Goal: Check status: Check status

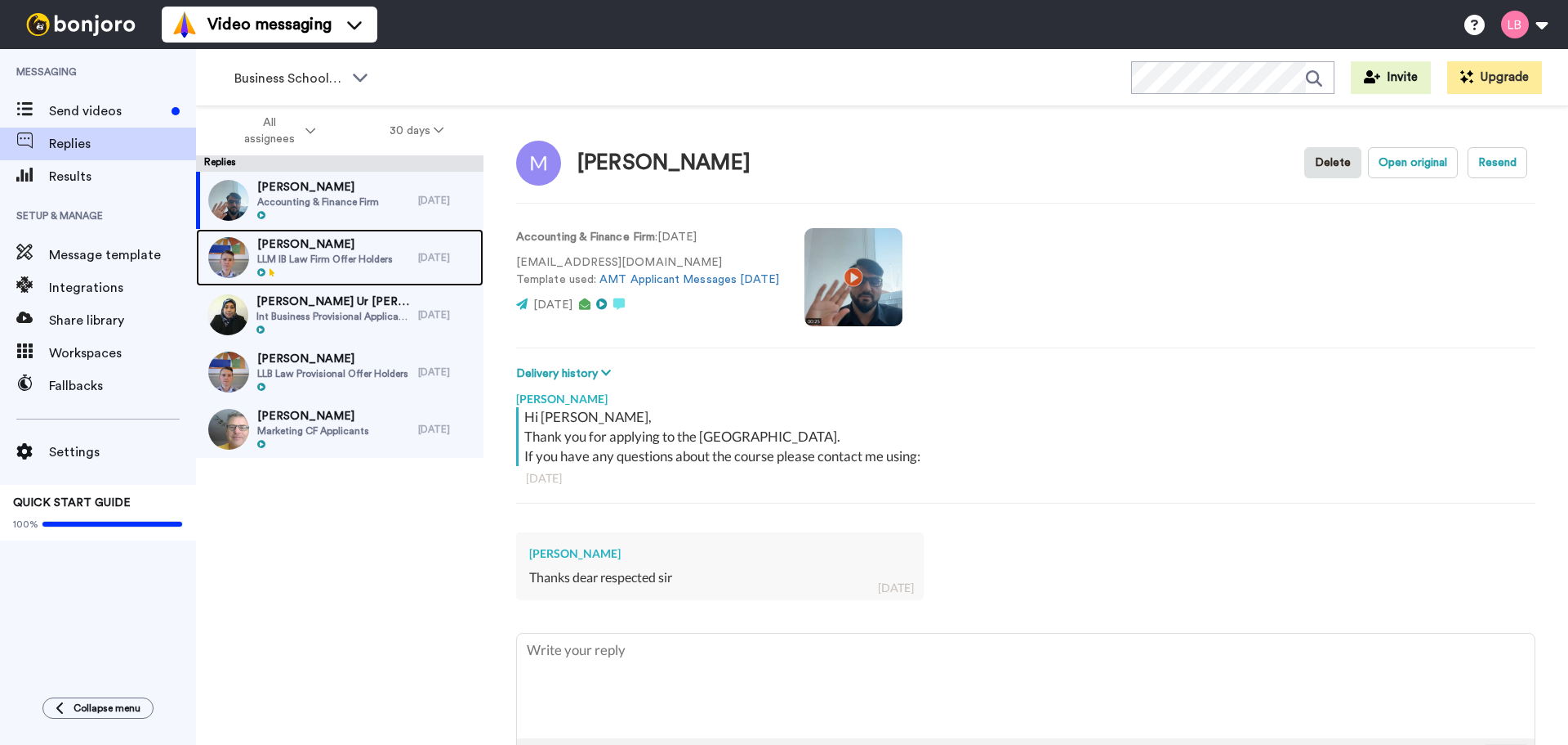
drag, startPoint x: 318, startPoint y: 252, endPoint x: 396, endPoint y: 276, distance: 81.6
click at [318, 253] on span "LLM IB Law Firm Offer Holders" at bounding box center [325, 259] width 136 height 13
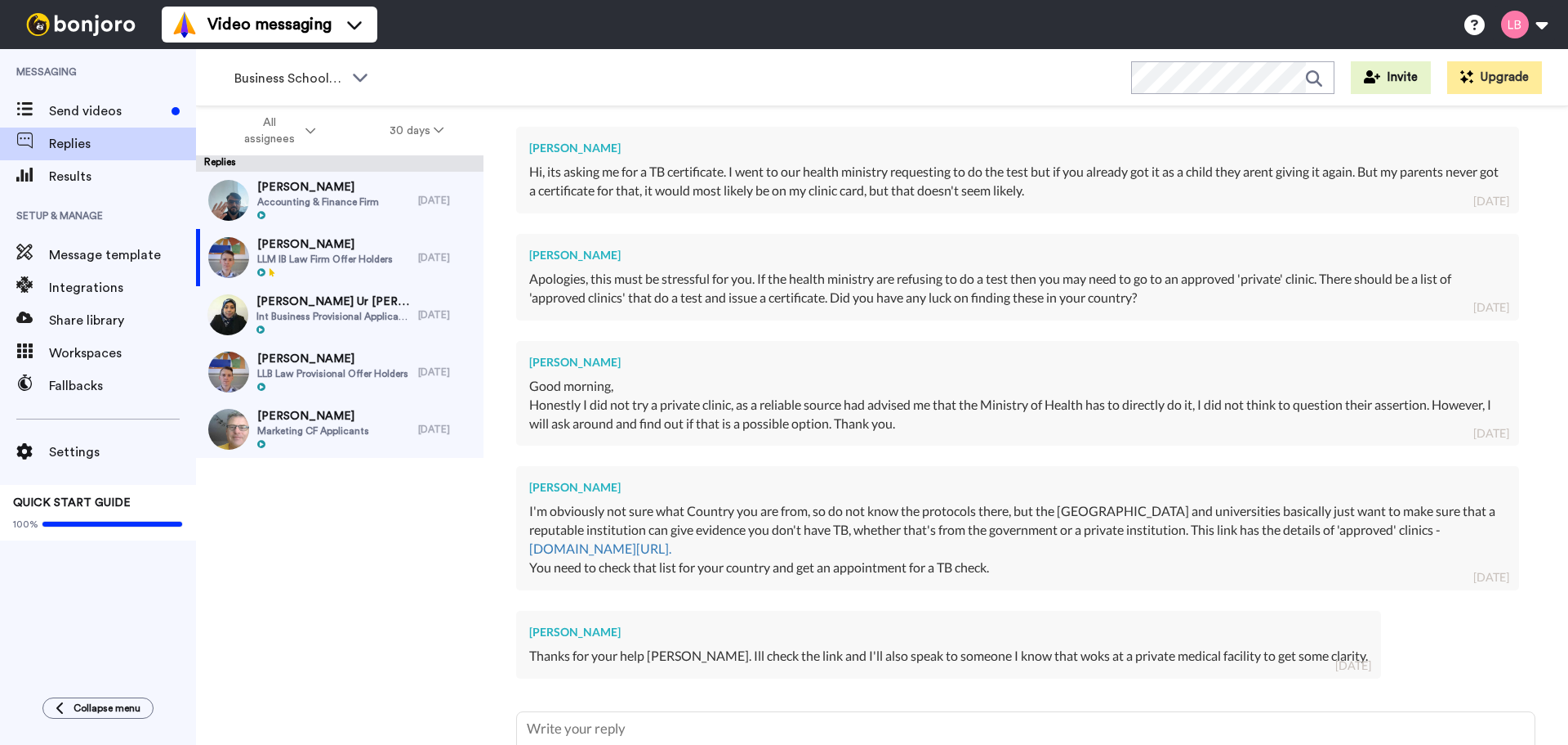
scroll to position [875, 0]
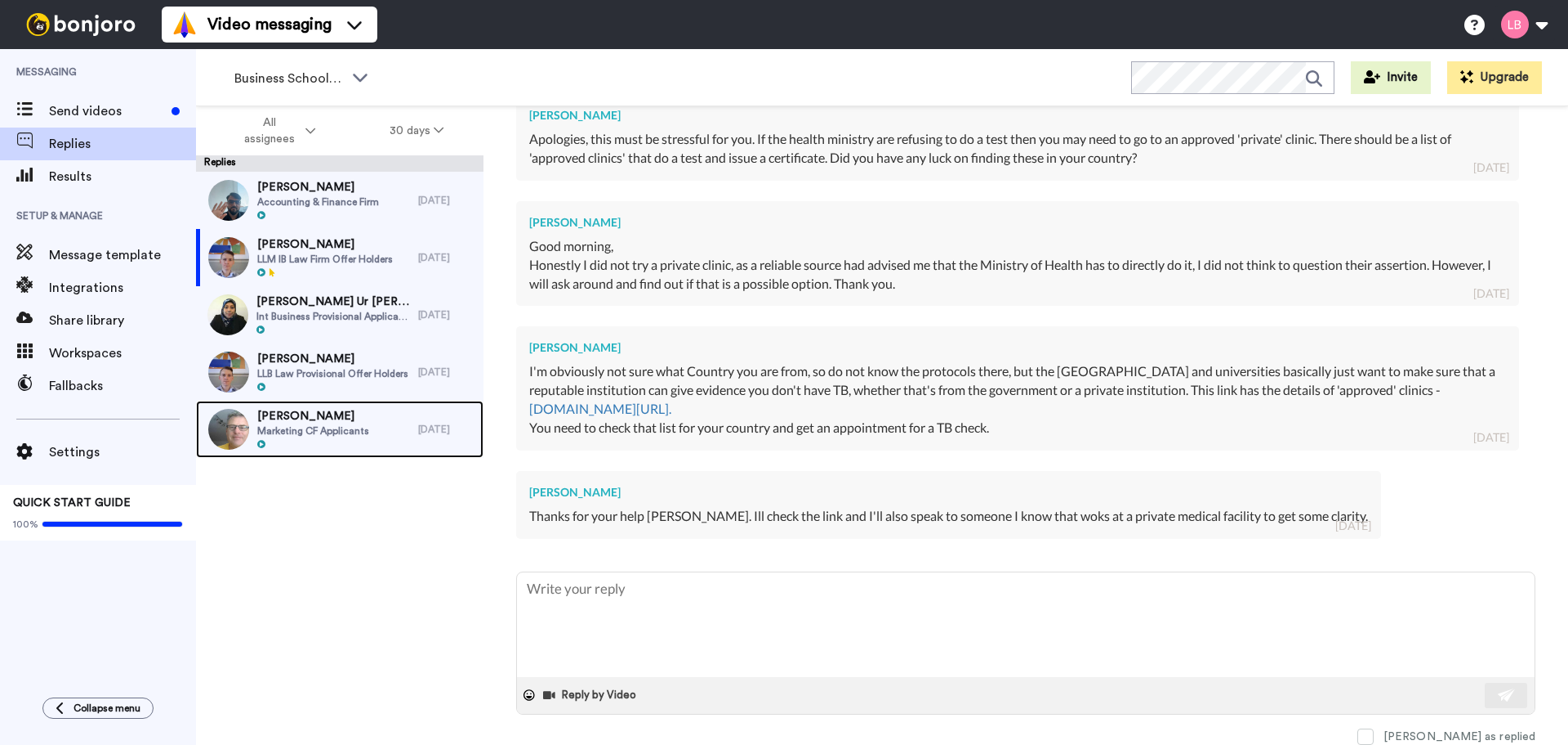
click at [293, 436] on span "Marketing CF Applicants" at bounding box center [313, 431] width 112 height 13
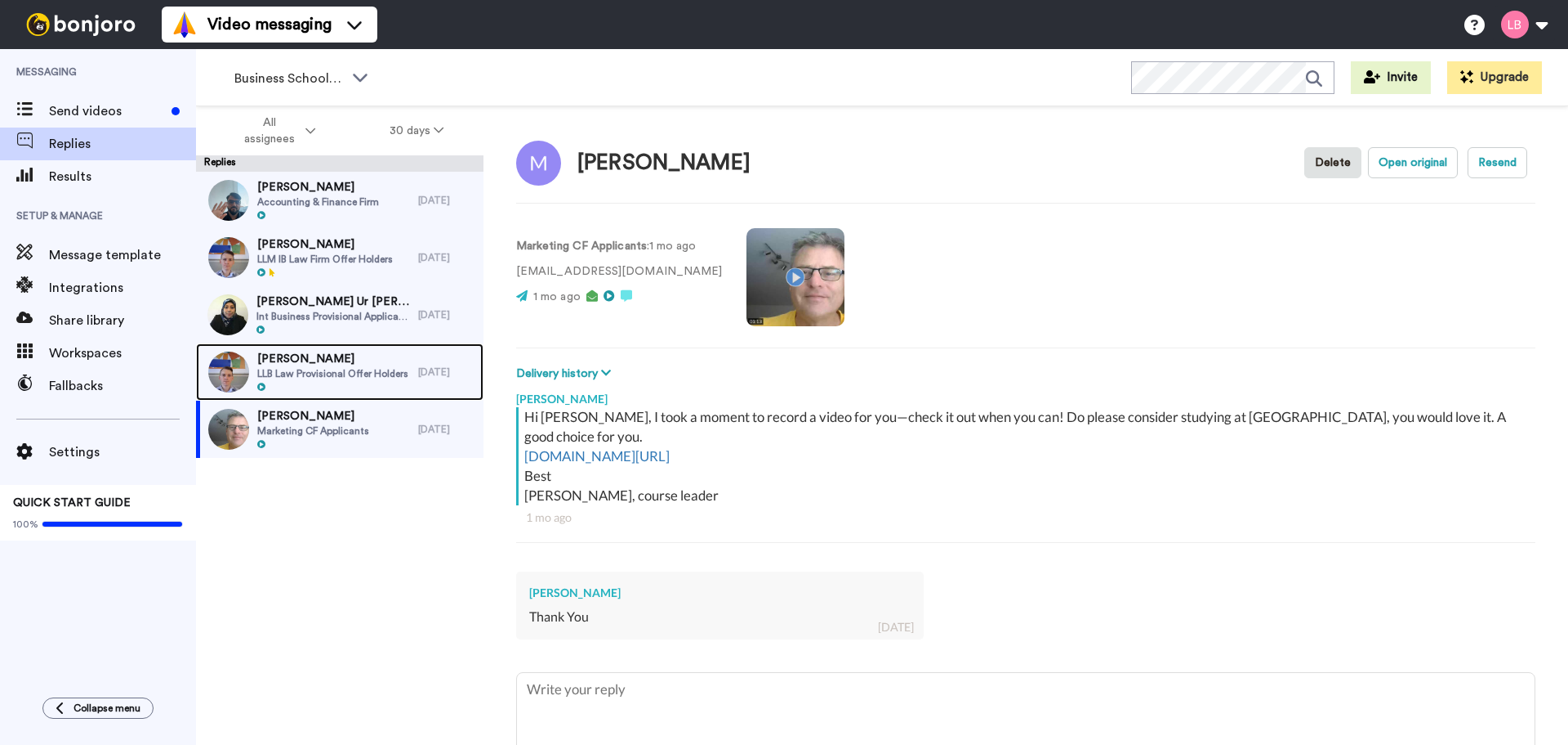
click at [353, 362] on span "[PERSON_NAME]" at bounding box center [332, 359] width 151 height 17
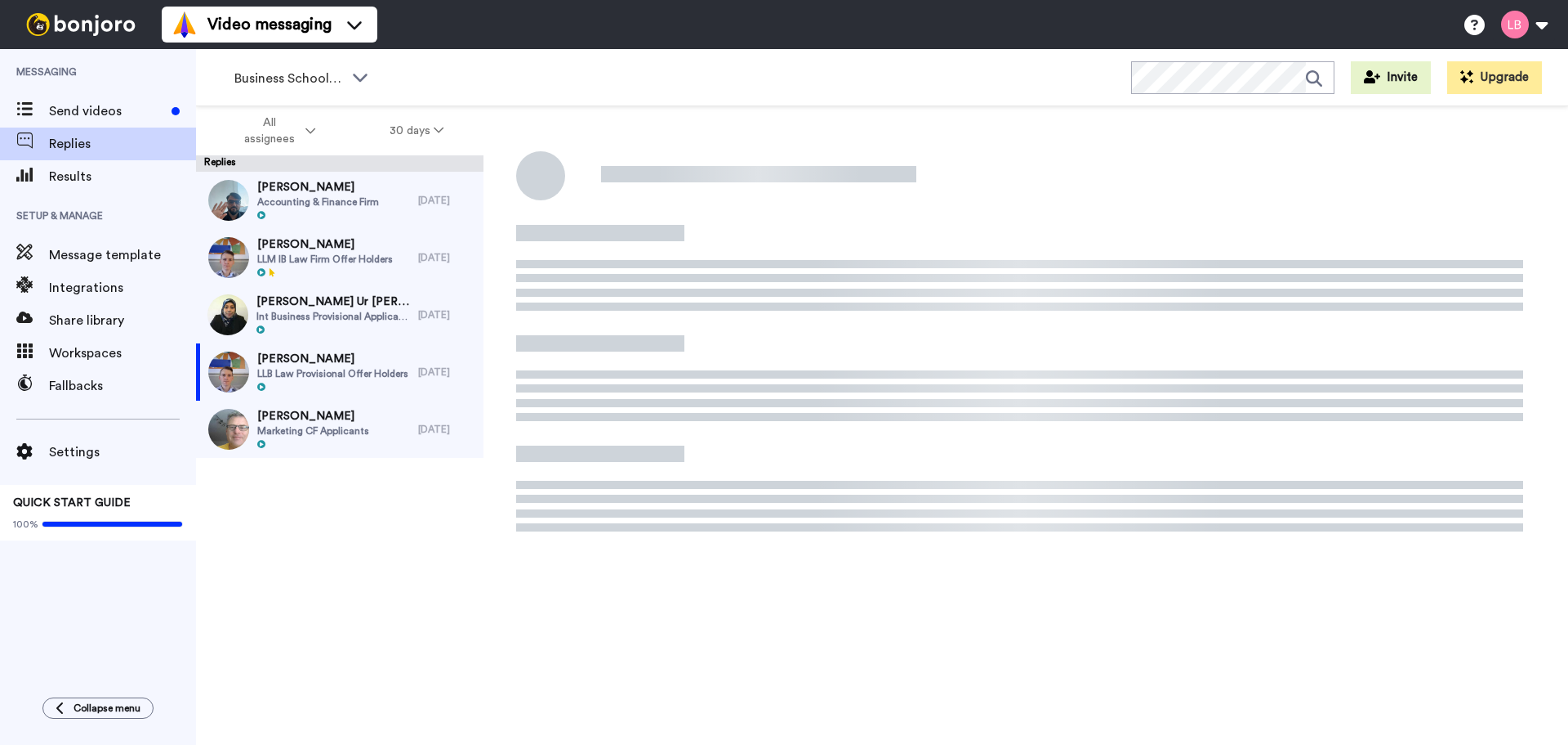
type textarea "x"
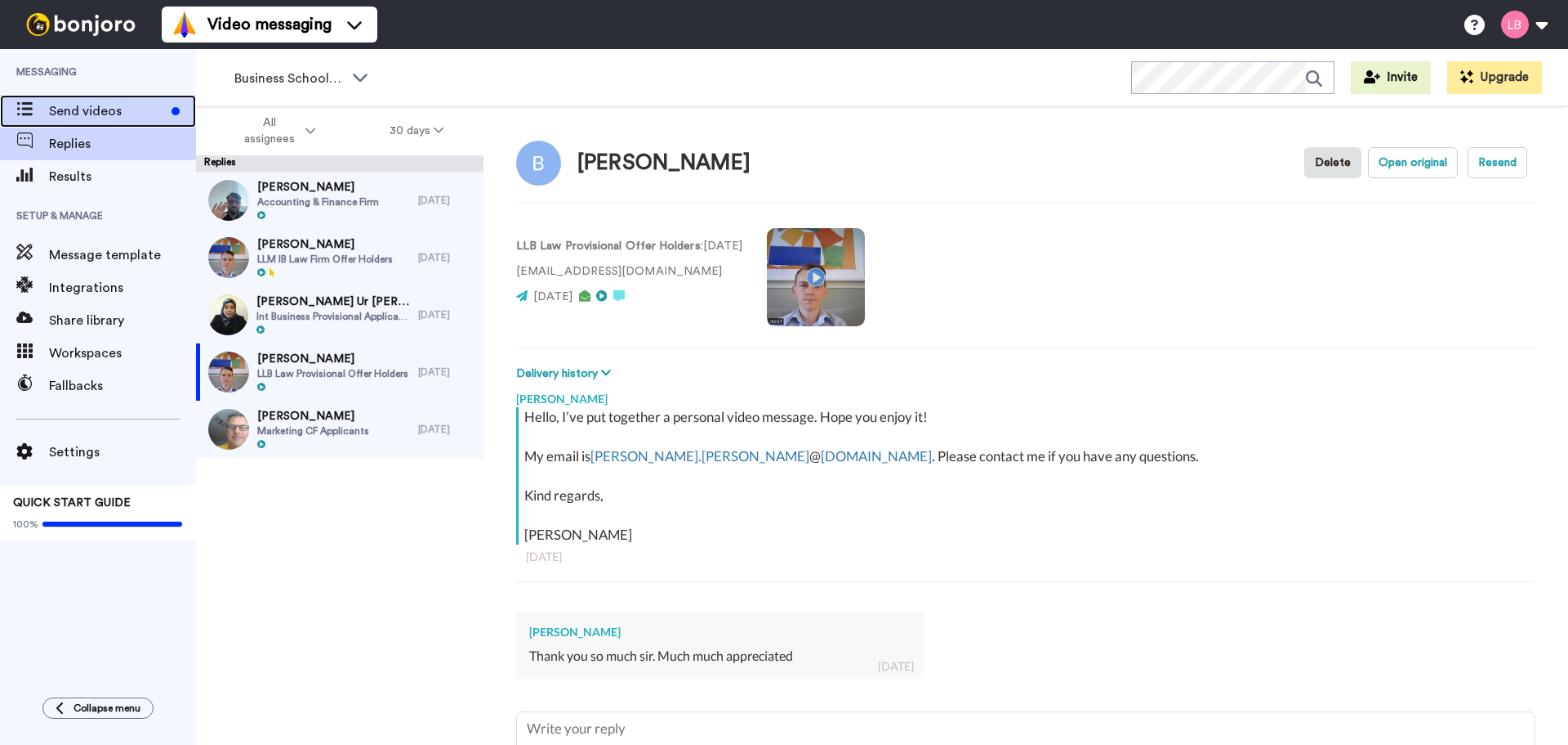
click at [80, 105] on span "Send videos" at bounding box center [106, 110] width 116 height 19
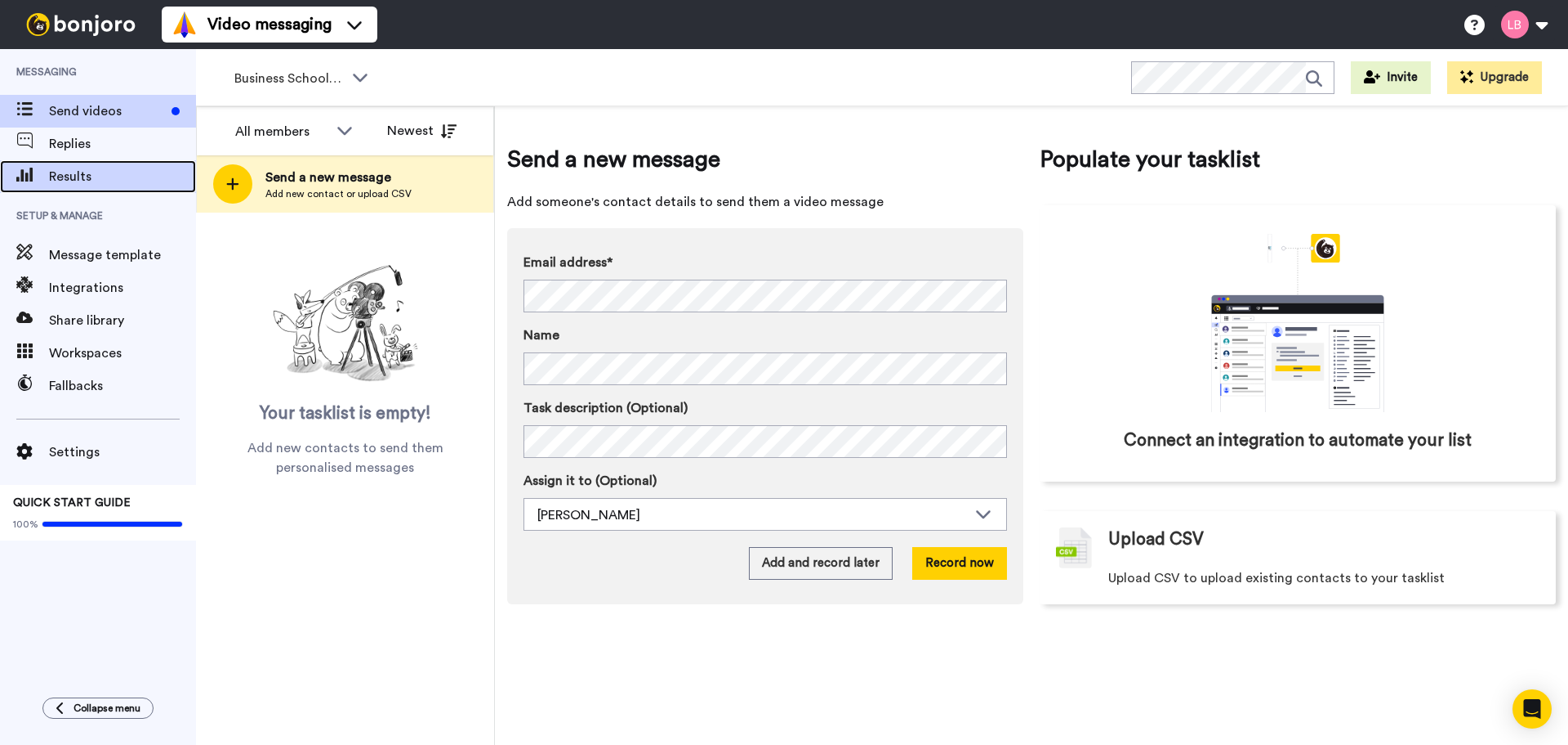
drag, startPoint x: 107, startPoint y: 175, endPoint x: 118, endPoint y: 173, distance: 11.2
click at [107, 175] on span "Results" at bounding box center [122, 176] width 147 height 19
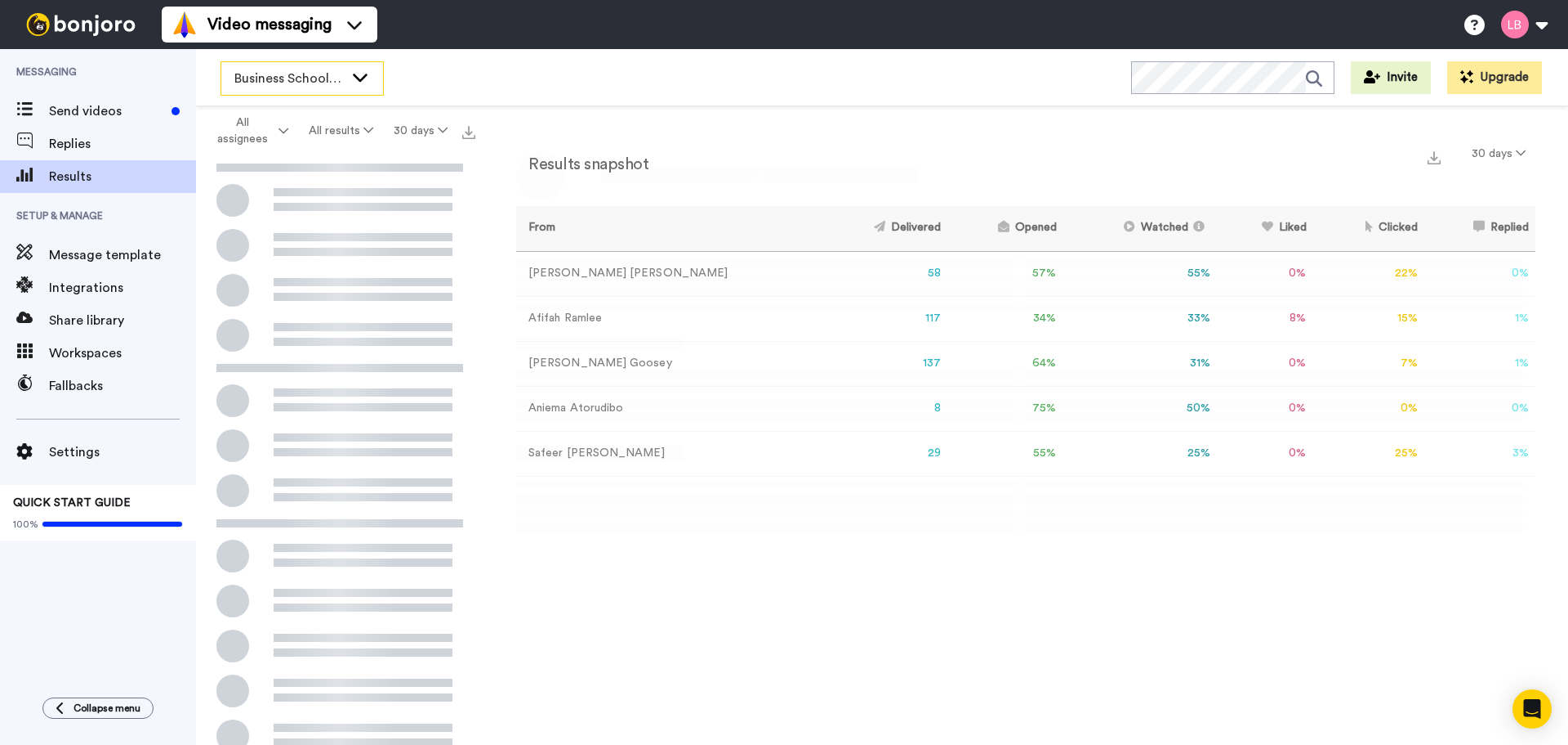
click at [350, 76] on div "Business School 2025" at bounding box center [302, 79] width 162 height 33
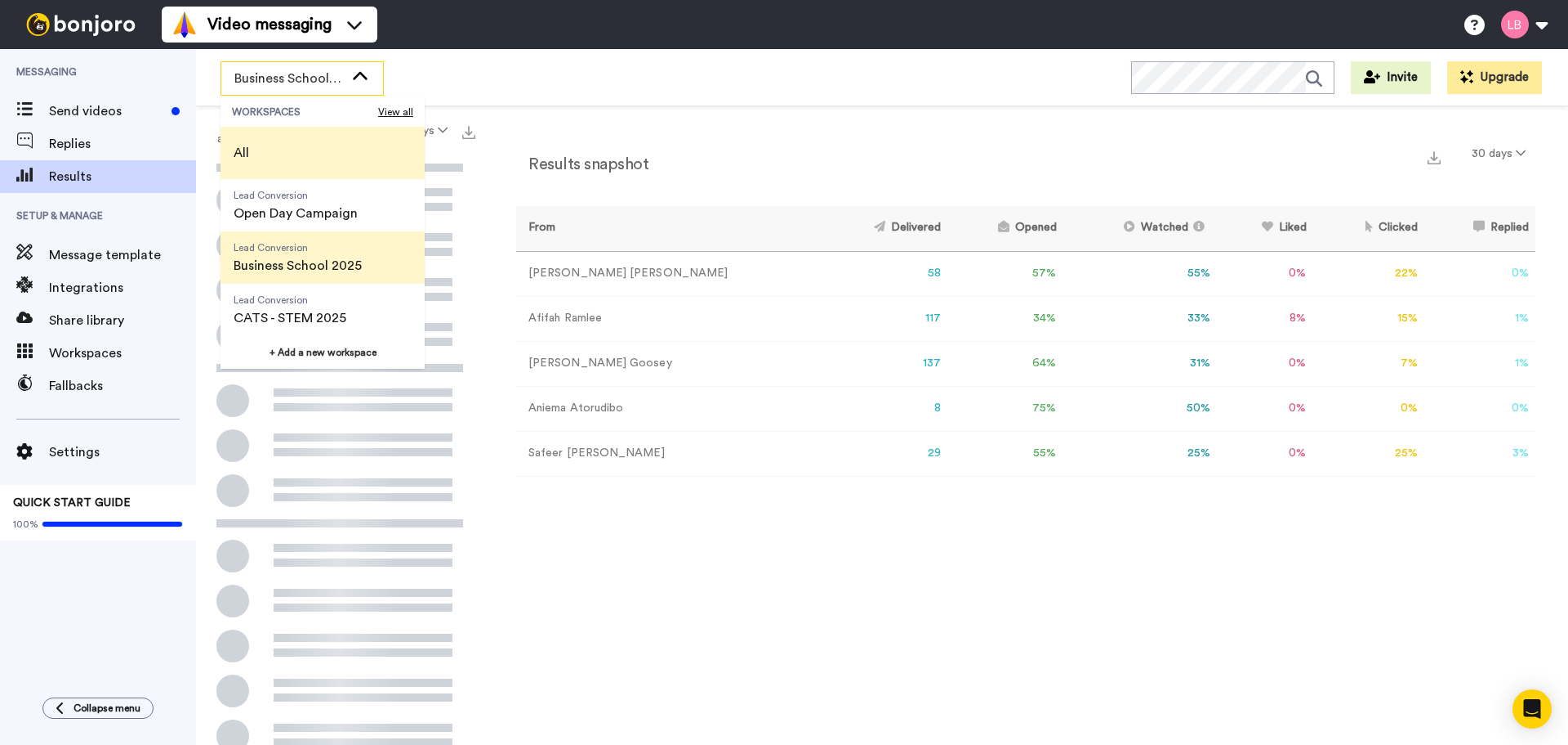
click at [297, 137] on li "All" at bounding box center [322, 152] width 204 height 52
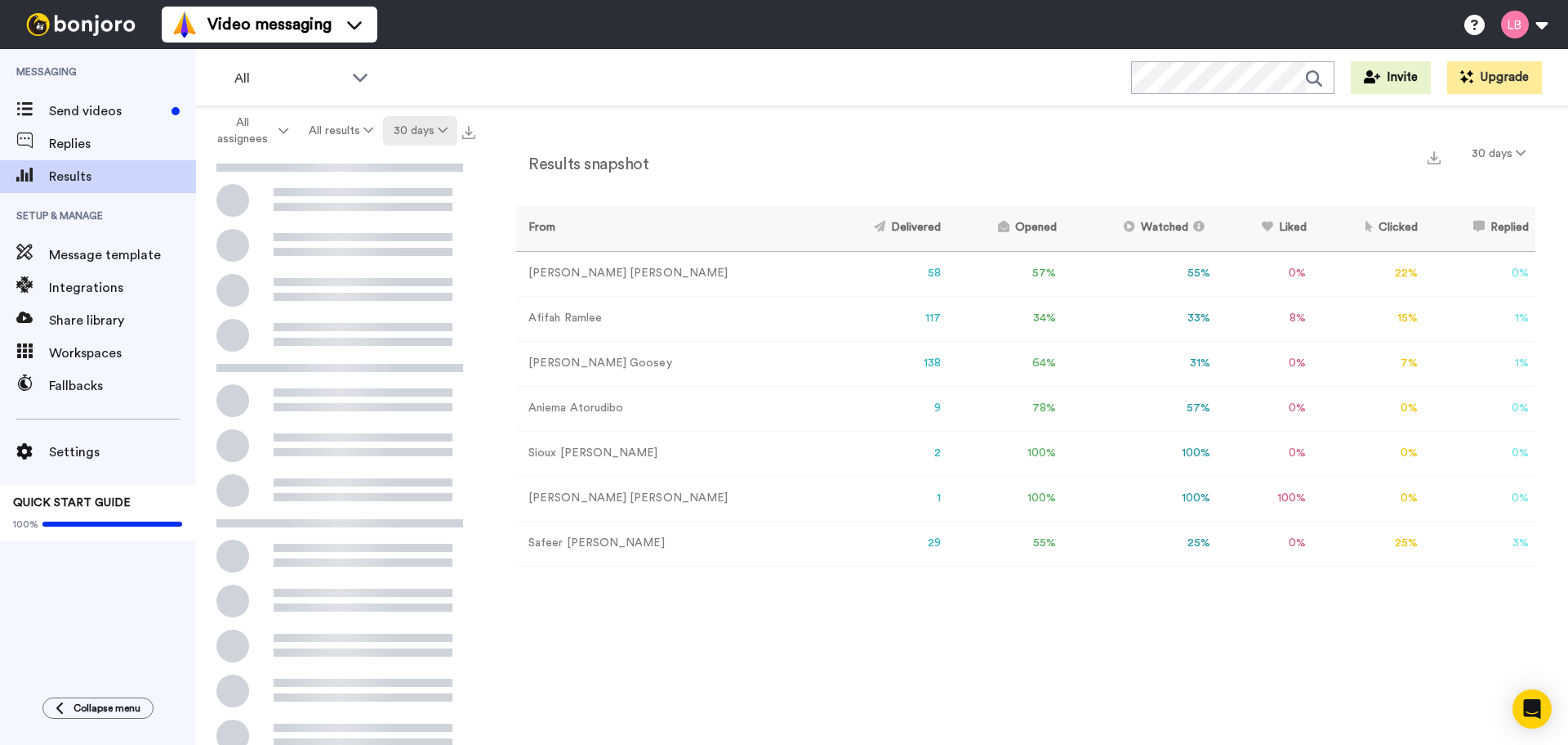
click at [423, 131] on button "30 days" at bounding box center [420, 130] width 74 height 29
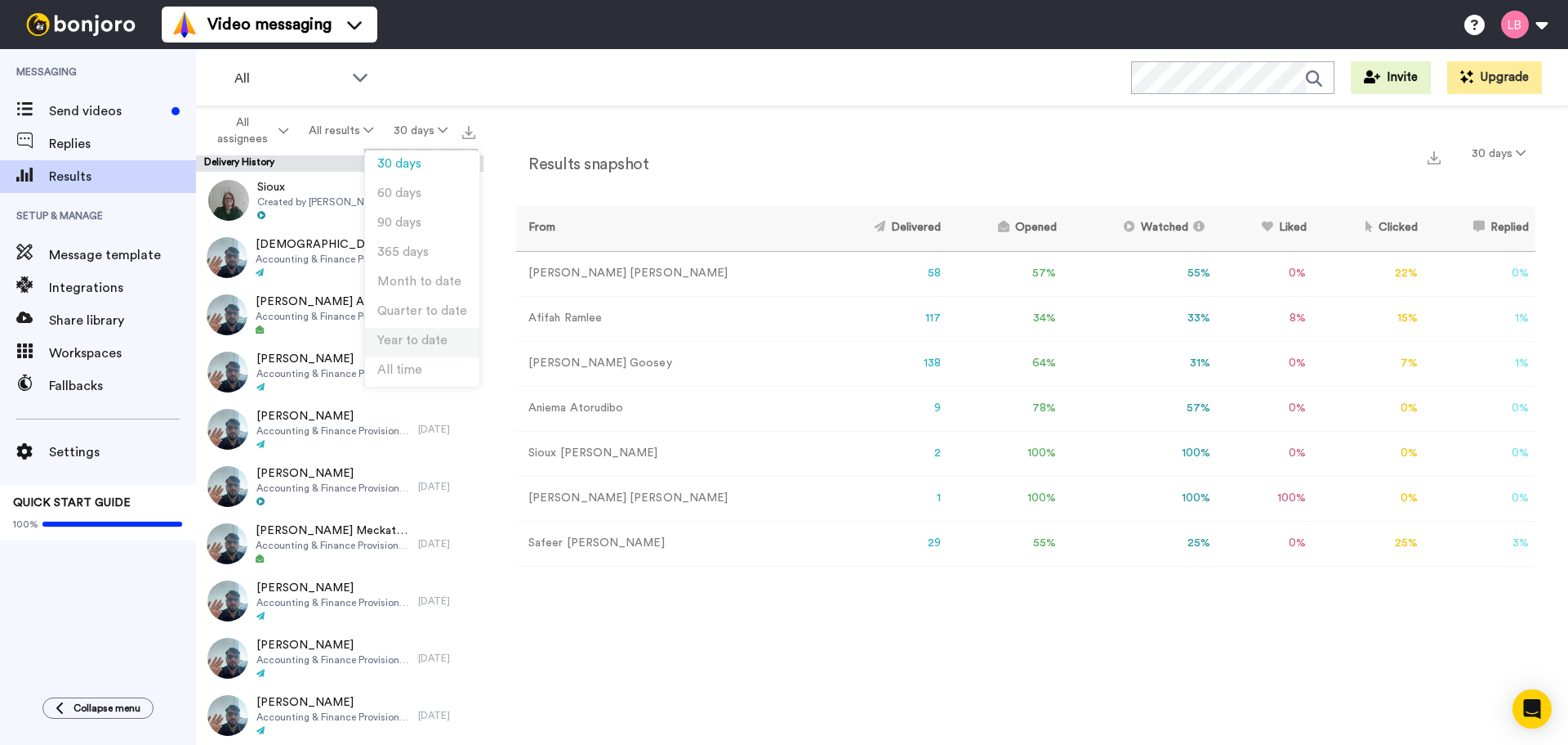
click at [405, 338] on span "Year to date" at bounding box center [412, 340] width 71 height 12
click at [435, 122] on button "YTD" at bounding box center [426, 130] width 63 height 29
click at [428, 376] on li "All time" at bounding box center [428, 372] width 115 height 29
click at [423, 131] on button "All time" at bounding box center [420, 130] width 73 height 29
click at [432, 346] on li "Year to date" at bounding box center [422, 343] width 115 height 29
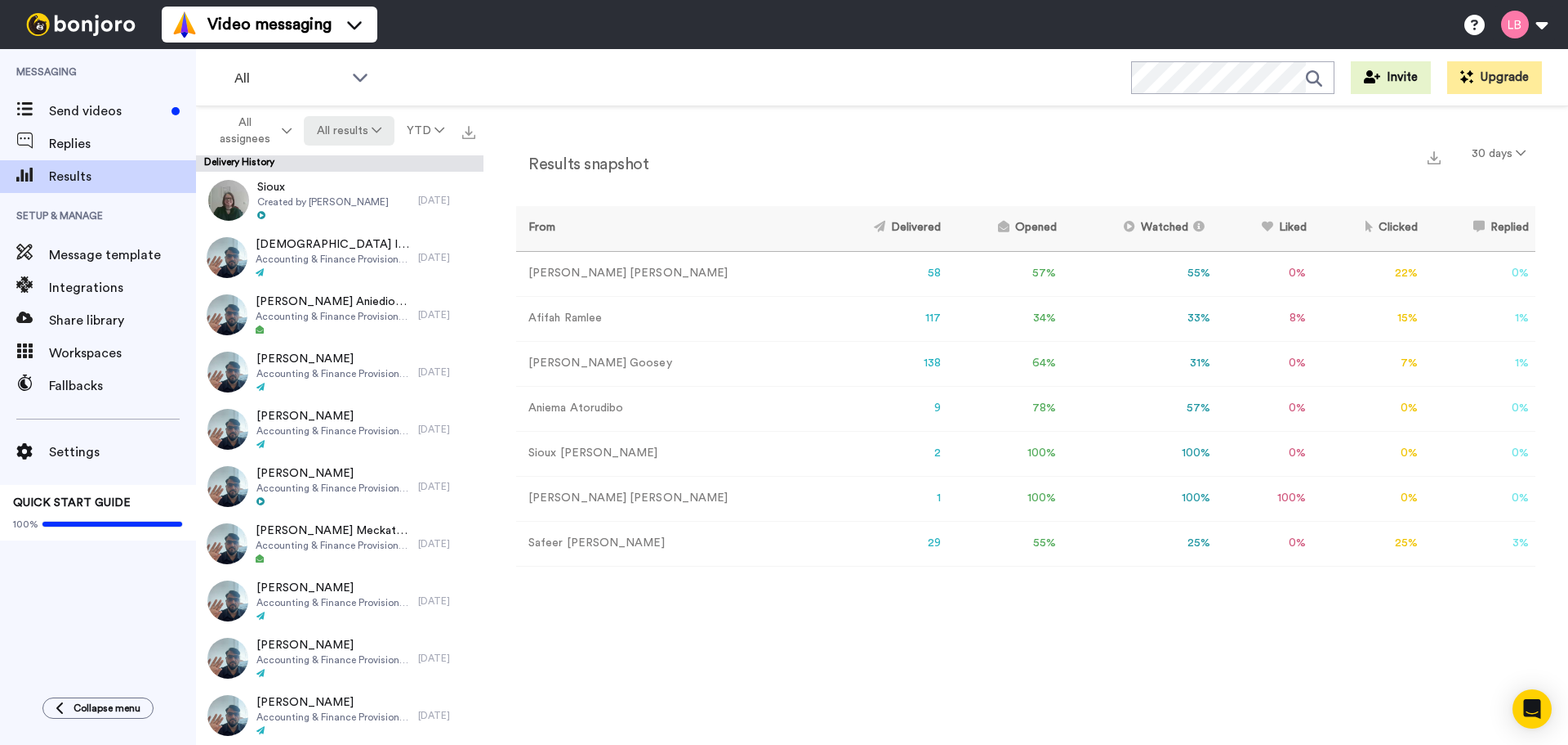
click at [359, 129] on button "All results" at bounding box center [349, 130] width 90 height 29
click at [358, 129] on button "All results" at bounding box center [349, 130] width 90 height 29
click at [428, 123] on button "YTD" at bounding box center [426, 130] width 63 height 29
click at [409, 255] on span "365 days" at bounding box center [409, 252] width 51 height 12
click at [1093, 164] on div "Results snapshot 30 days" at bounding box center [1025, 160] width 1019 height 42
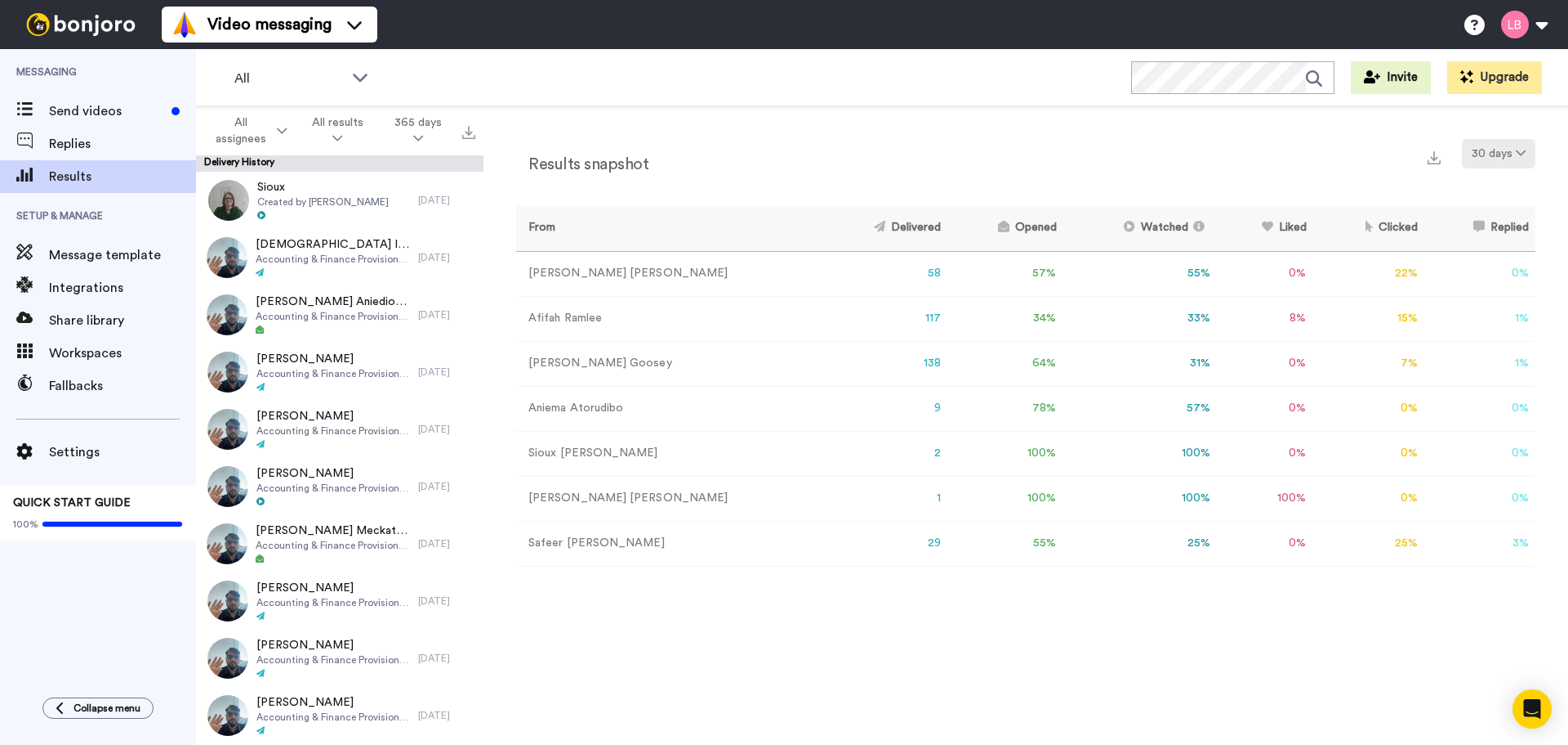
click at [1521, 152] on icon at bounding box center [1520, 152] width 10 height 11
click at [1486, 280] on span "365 days" at bounding box center [1482, 275] width 51 height 12
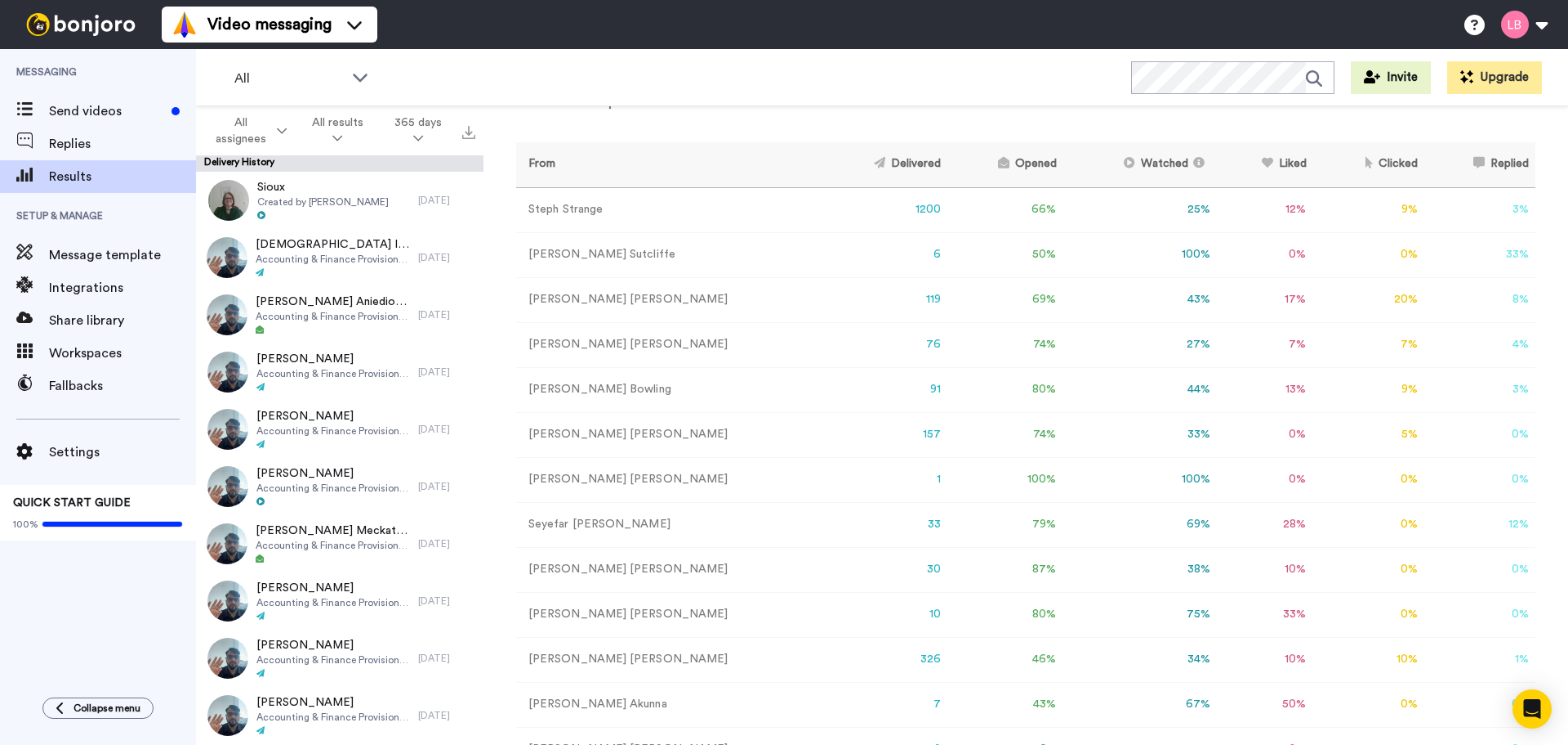
scroll to position [260, 0]
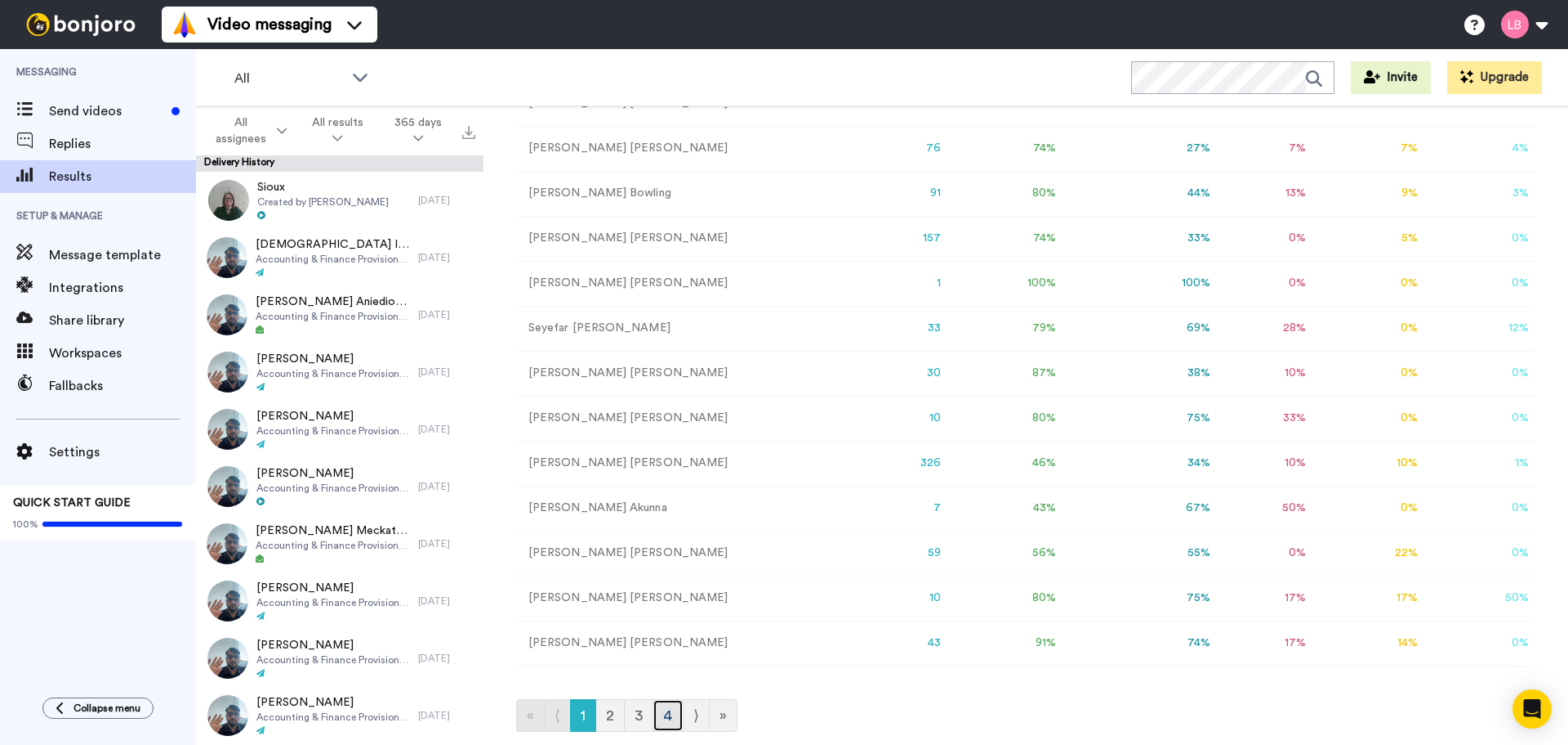
click at [666, 725] on link "4" at bounding box center [668, 716] width 31 height 33
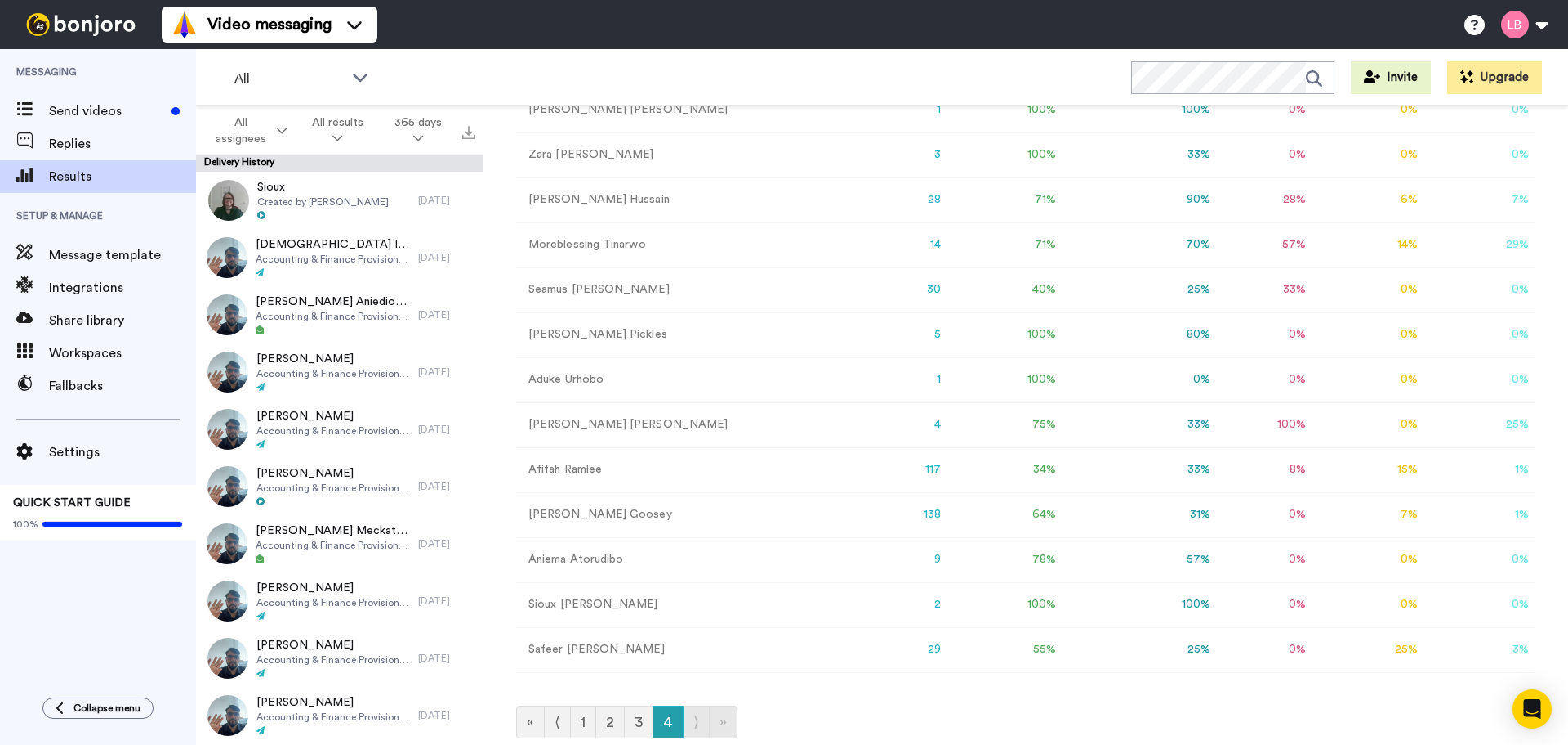
scroll to position [82, 0]
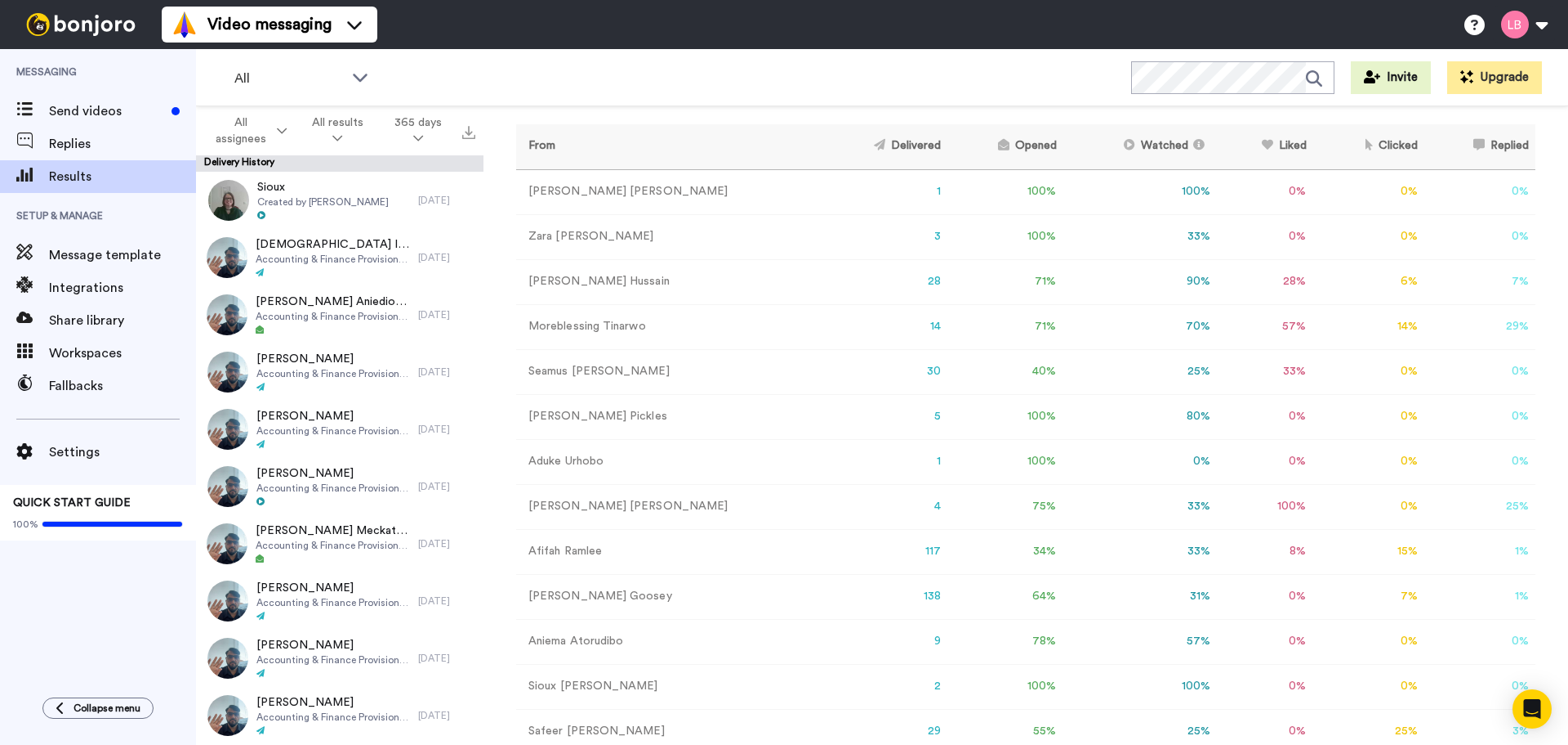
click at [577, 233] on td "[PERSON_NAME]" at bounding box center [668, 236] width 305 height 45
click at [579, 248] on td "[PERSON_NAME]" at bounding box center [668, 236] width 305 height 45
click at [694, 229] on td "[PERSON_NAME]" at bounding box center [668, 236] width 305 height 45
drag, startPoint x: 847, startPoint y: 234, endPoint x: 566, endPoint y: 225, distance: 281.1
click at [834, 234] on td "3" at bounding box center [884, 236] width 127 height 45
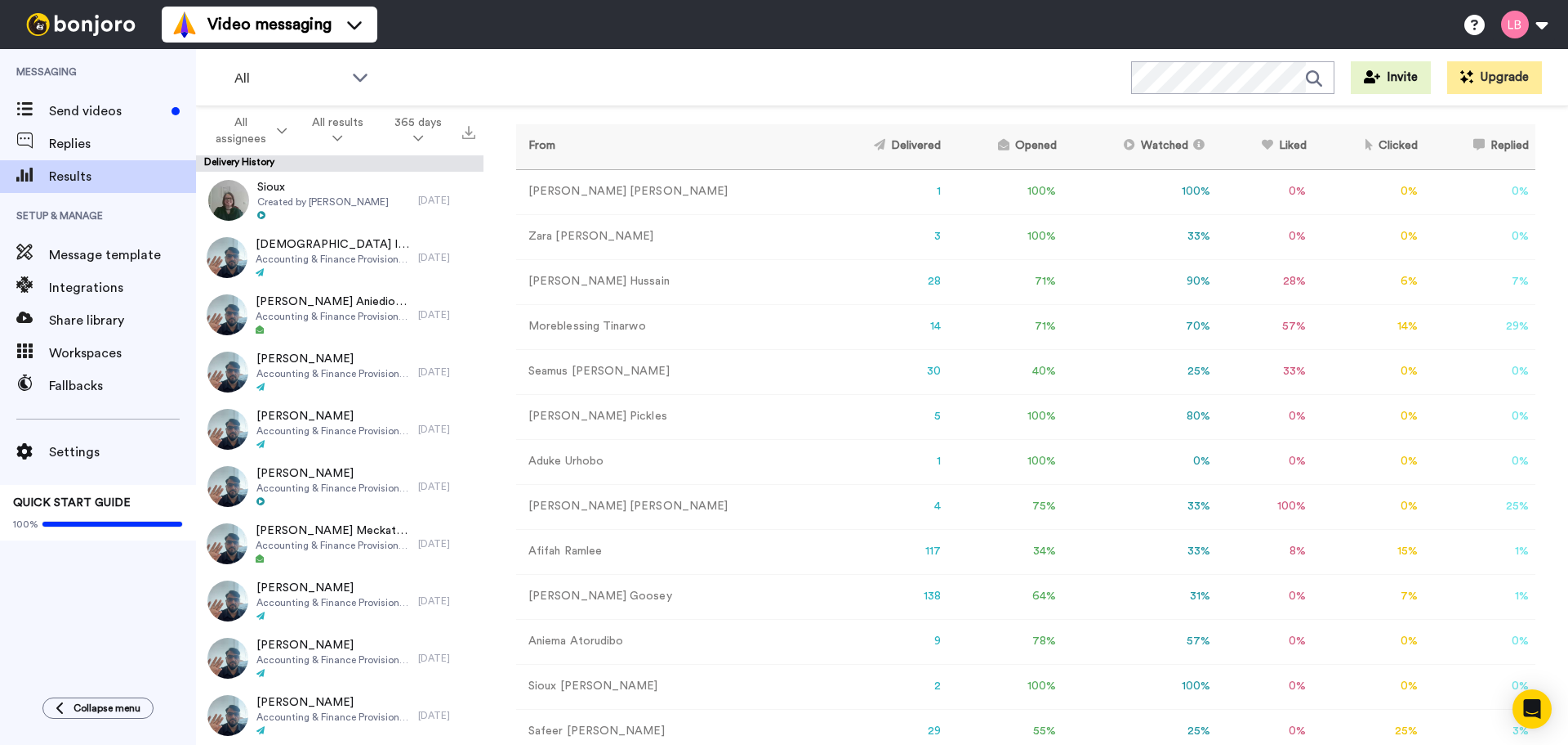
click at [546, 237] on td "[PERSON_NAME]" at bounding box center [668, 236] width 305 height 45
click at [562, 232] on td "[PERSON_NAME]" at bounding box center [668, 236] width 305 height 45
click at [1314, 237] on td "0 %" at bounding box center [1370, 236] width 112 height 45
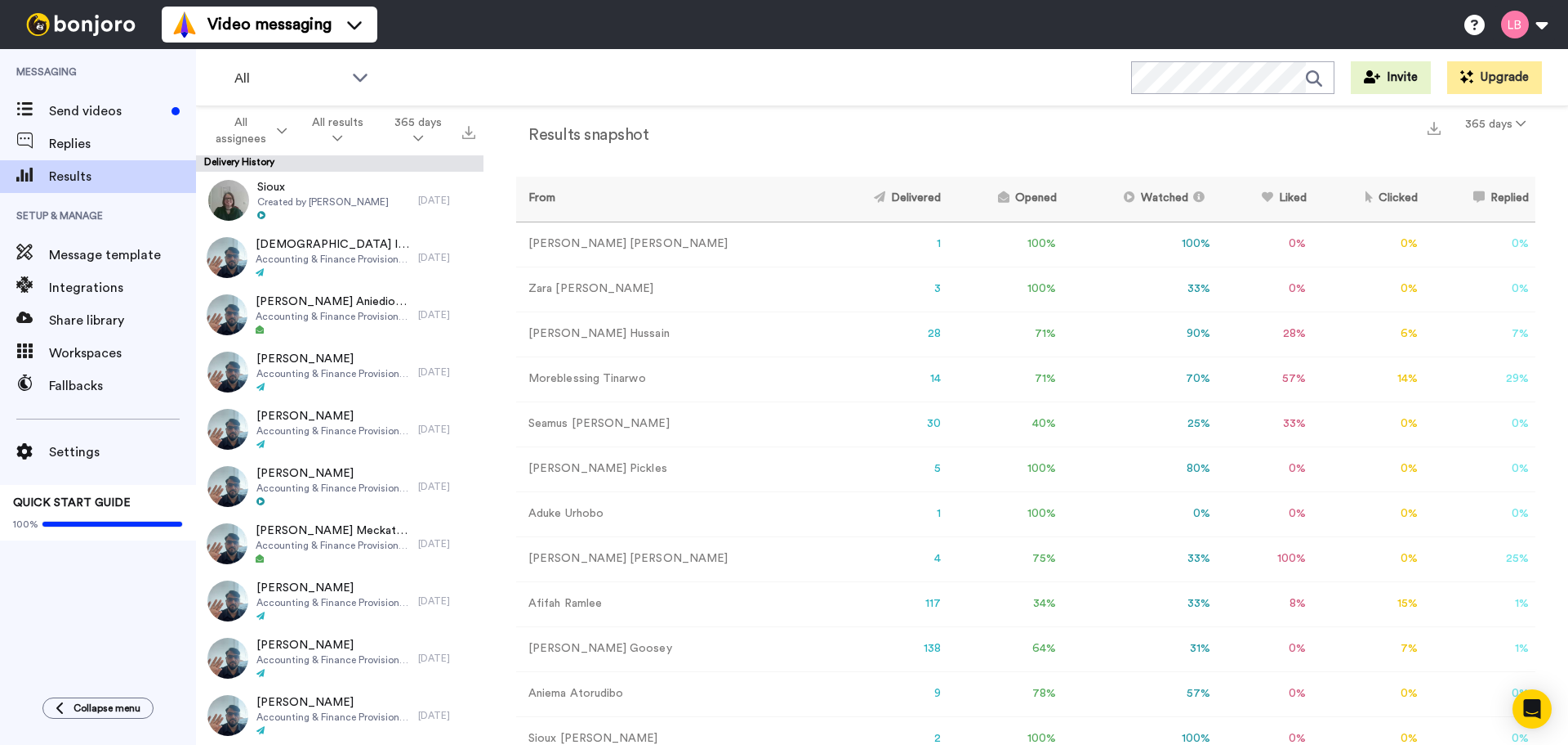
scroll to position [0, 0]
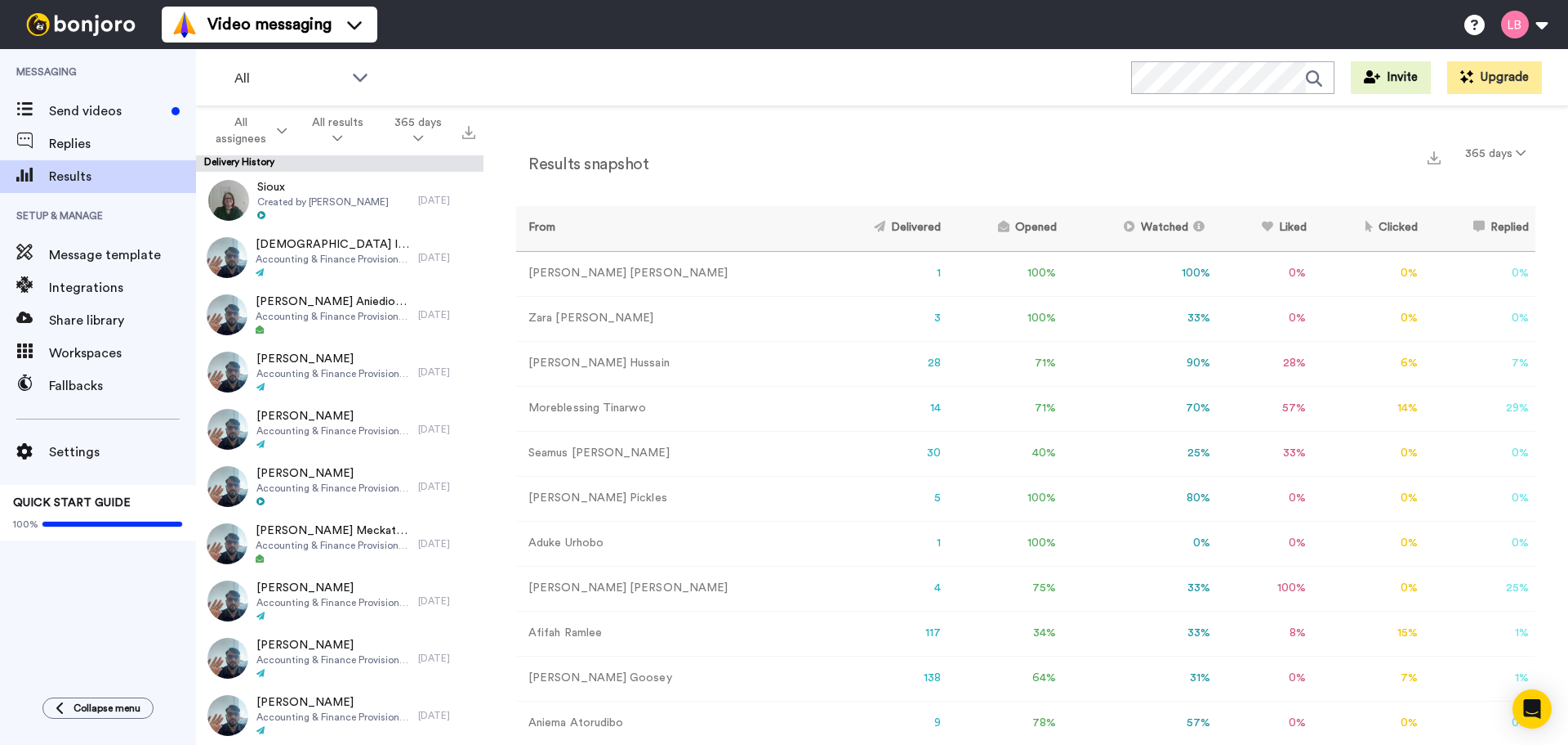
click at [560, 310] on td "[PERSON_NAME]" at bounding box center [668, 318] width 305 height 45
click at [562, 321] on td "[PERSON_NAME]" at bounding box center [668, 318] width 305 height 45
click at [1428, 160] on img at bounding box center [1434, 158] width 13 height 13
click at [1238, 197] on div "Results snapshot 365 days From Delivered Opened Watched Liked Clicked Replied F…" at bounding box center [1025, 530] width 1019 height 784
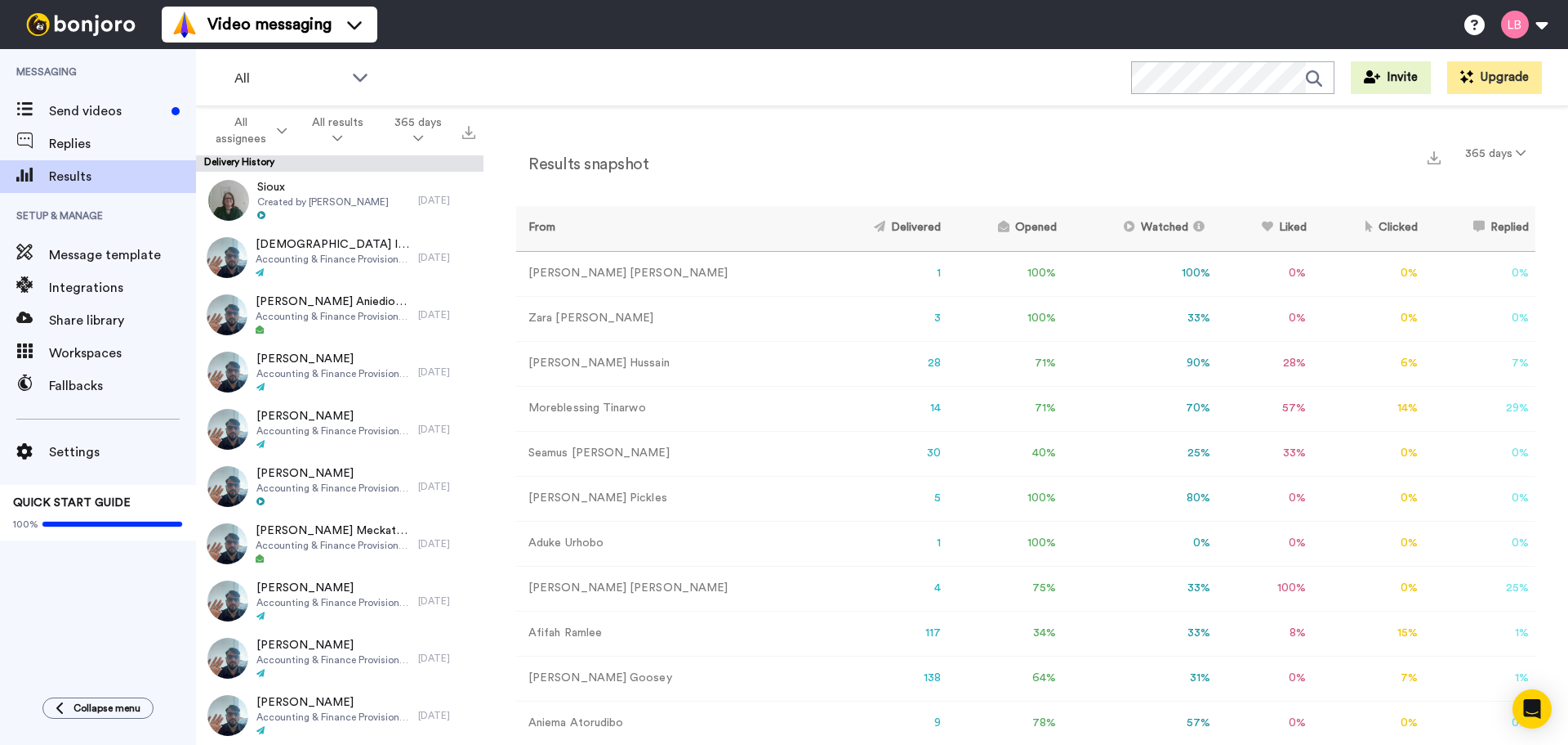
click at [569, 318] on td "[PERSON_NAME]" at bounding box center [668, 318] width 305 height 45
click at [571, 314] on td "[PERSON_NAME]" at bounding box center [668, 318] width 305 height 45
click at [651, 318] on td "[PERSON_NAME]" at bounding box center [668, 318] width 305 height 45
drag, startPoint x: 655, startPoint y: 318, endPoint x: 767, endPoint y: 322, distance: 112.1
click at [707, 322] on td "[PERSON_NAME]" at bounding box center [668, 318] width 305 height 45
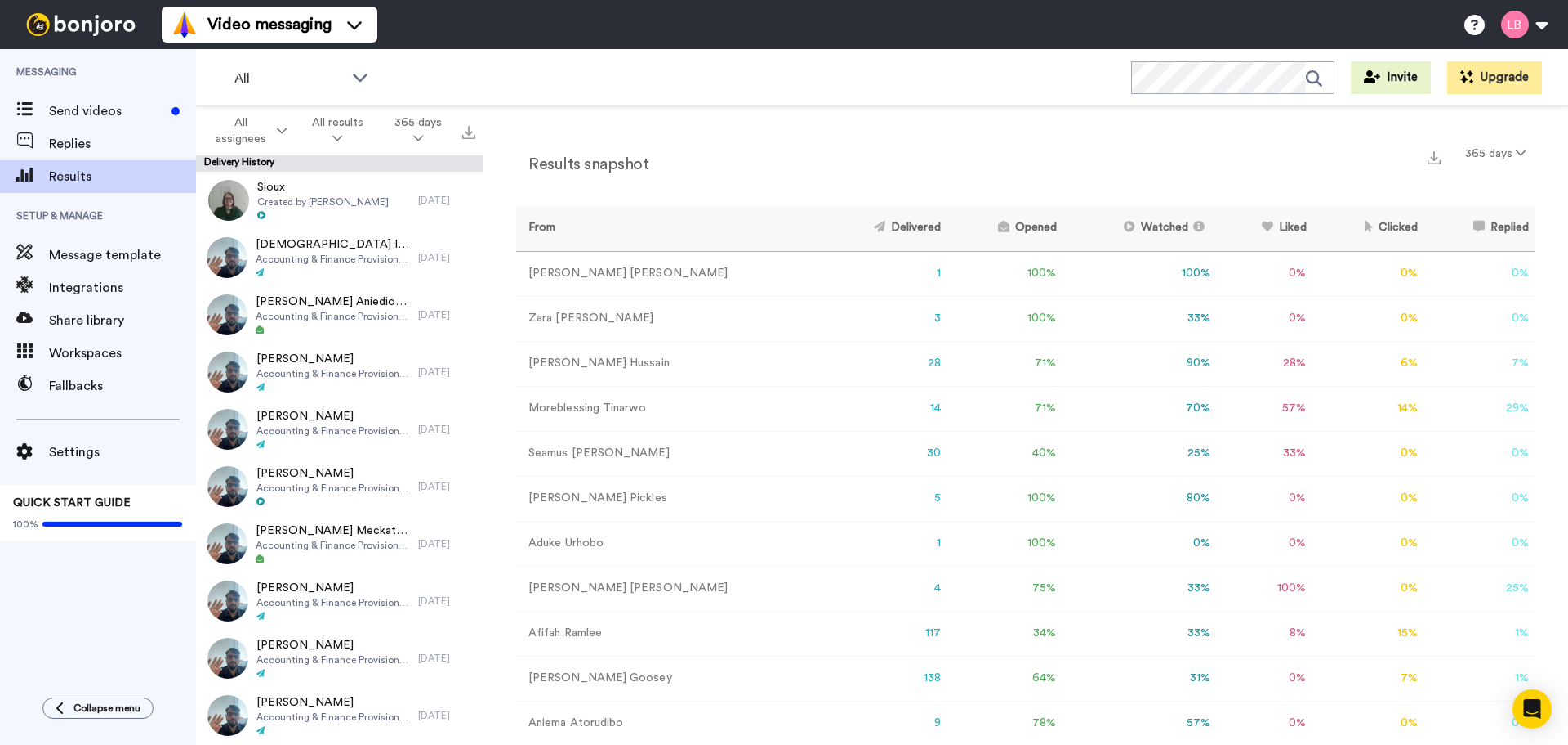
drag, startPoint x: 951, startPoint y: 322, endPoint x: 861, endPoint y: 322, distance: 90.0
click at [947, 322] on td "100 %" at bounding box center [1004, 318] width 115 height 45
click at [860, 321] on td "3" at bounding box center [884, 318] width 127 height 45
click at [859, 321] on td "3" at bounding box center [884, 318] width 127 height 45
click at [1063, 319] on td "33 %" at bounding box center [1140, 318] width 154 height 45
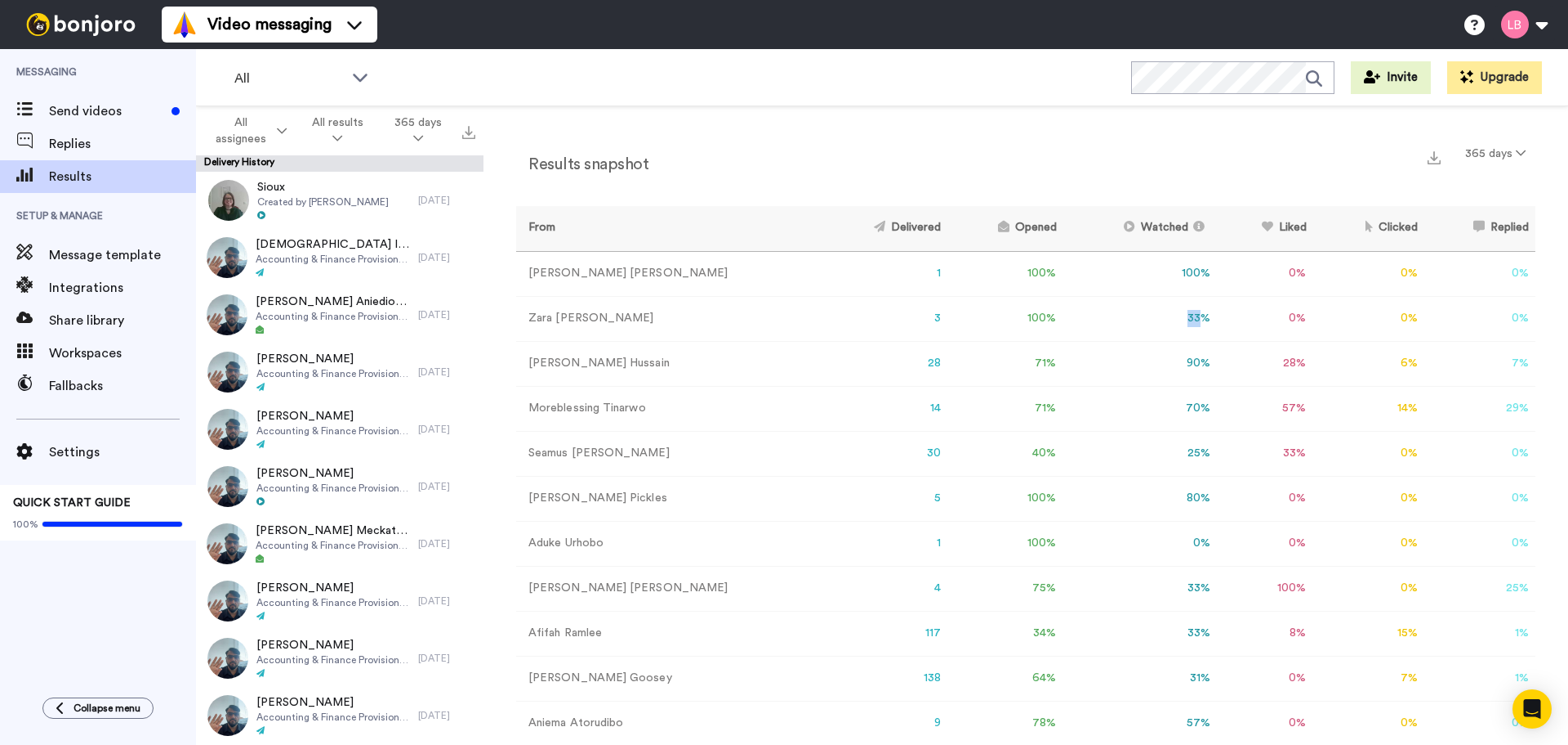
click at [1063, 319] on td "33 %" at bounding box center [1140, 318] width 154 height 45
click at [567, 313] on td "[PERSON_NAME]" at bounding box center [668, 318] width 305 height 45
click at [566, 313] on td "[PERSON_NAME]" at bounding box center [668, 318] width 305 height 45
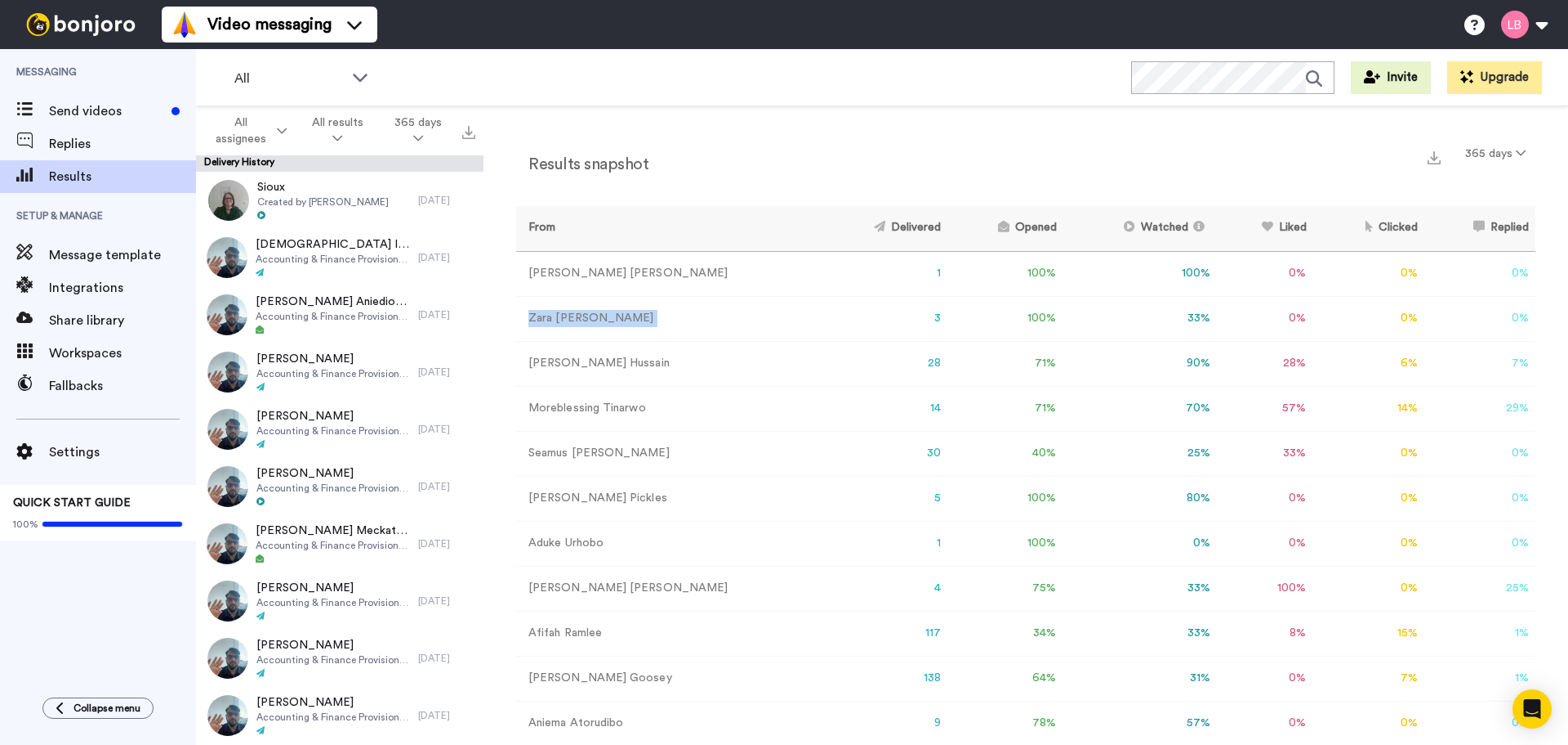
click at [566, 313] on td "[PERSON_NAME]" at bounding box center [668, 318] width 305 height 45
click at [702, 327] on td "[PERSON_NAME]" at bounding box center [668, 318] width 305 height 45
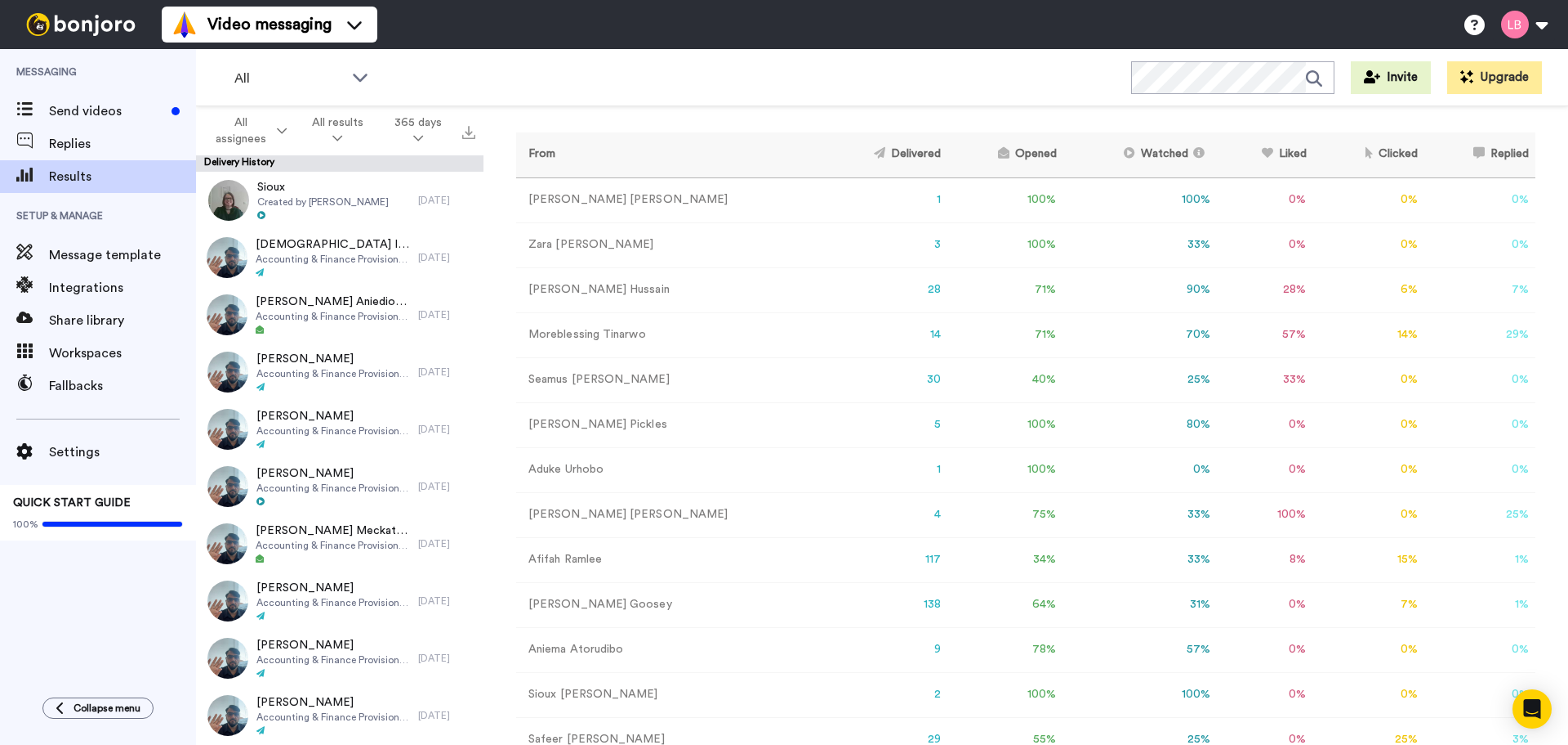
scroll to position [170, 0]
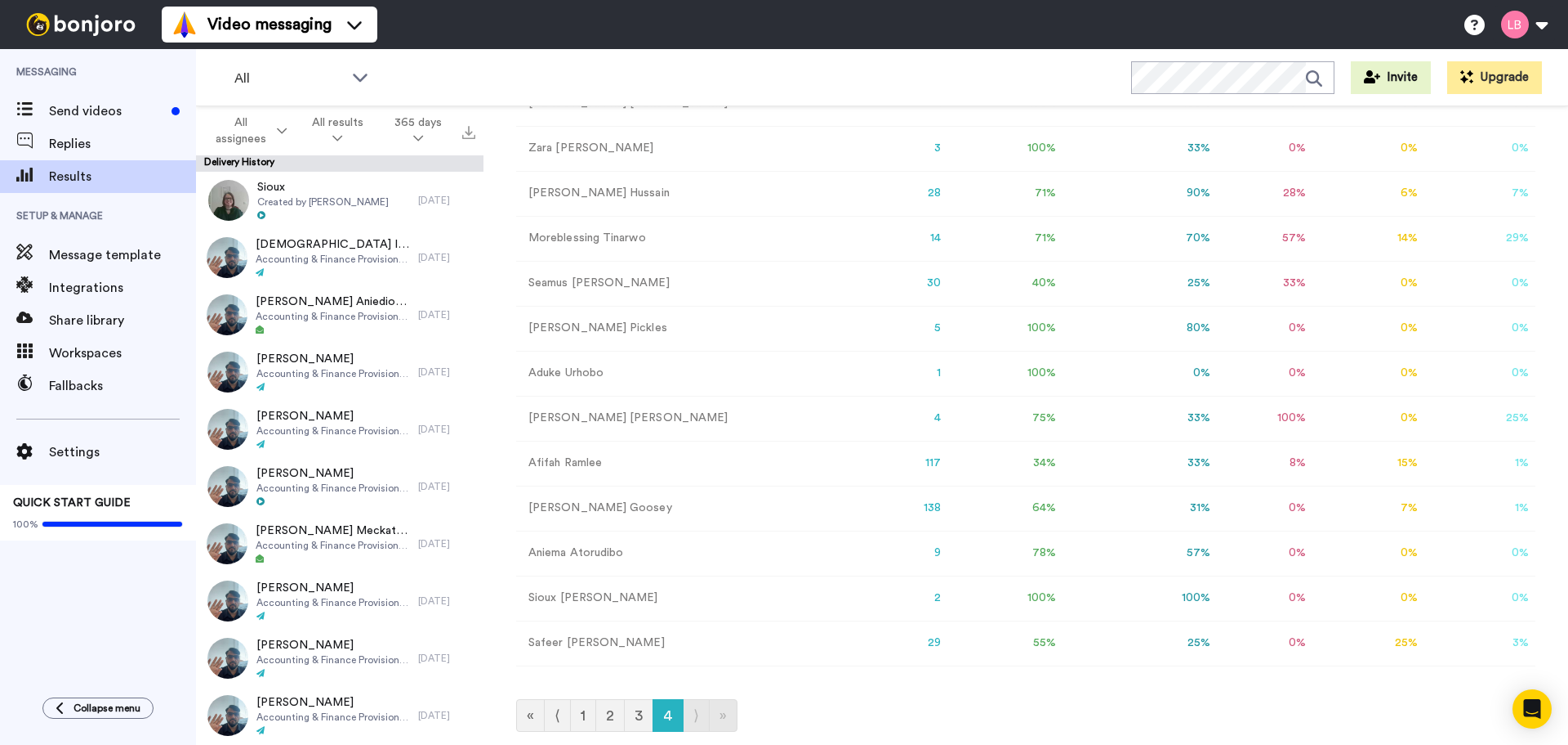
click at [575, 595] on td "[PERSON_NAME]" at bounding box center [668, 597] width 305 height 45
click at [638, 713] on link "3" at bounding box center [639, 716] width 29 height 33
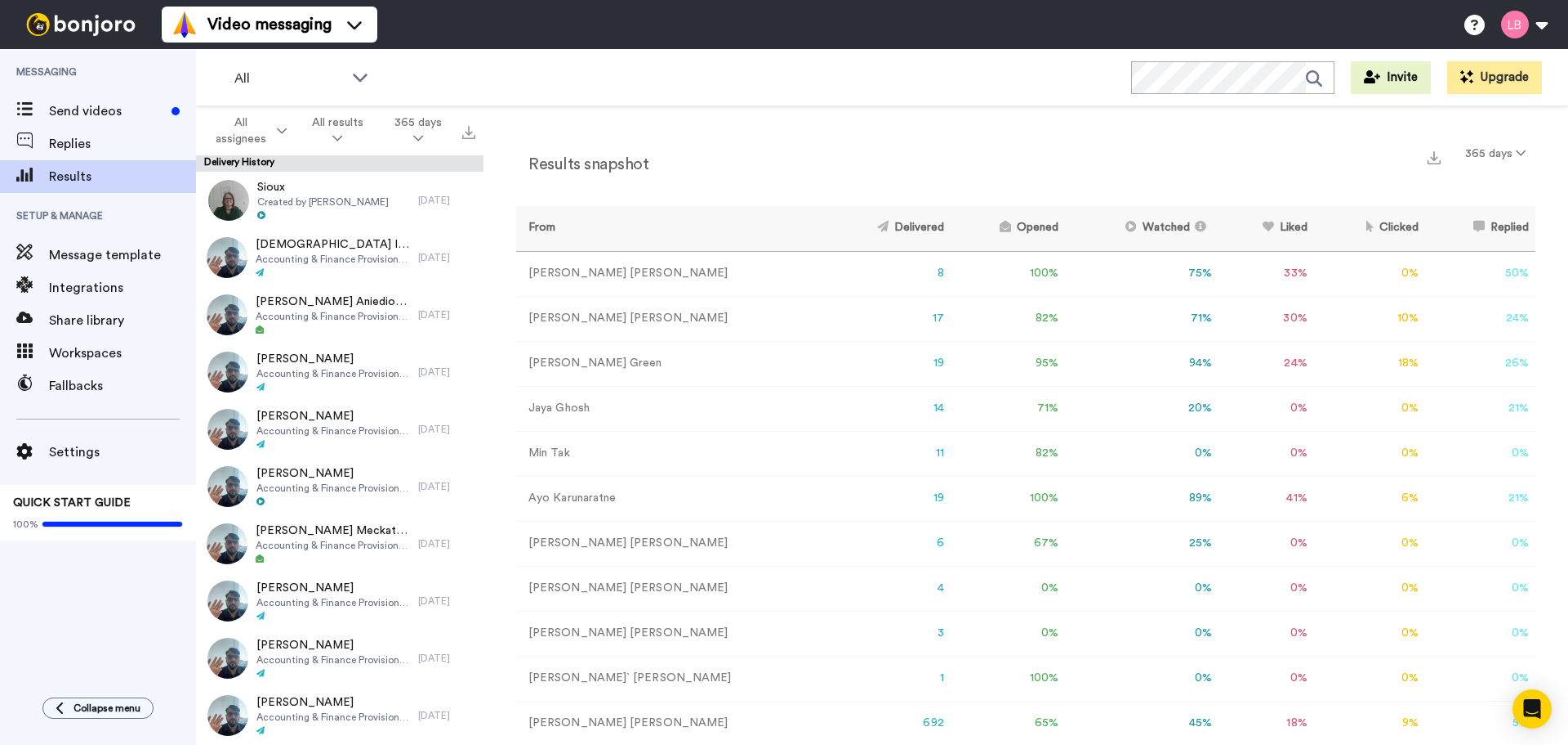
click at [596, 496] on td "[PERSON_NAME]" at bounding box center [669, 498] width 308 height 45
click at [270, 133] on span "All assignees" at bounding box center [241, 131] width 64 height 33
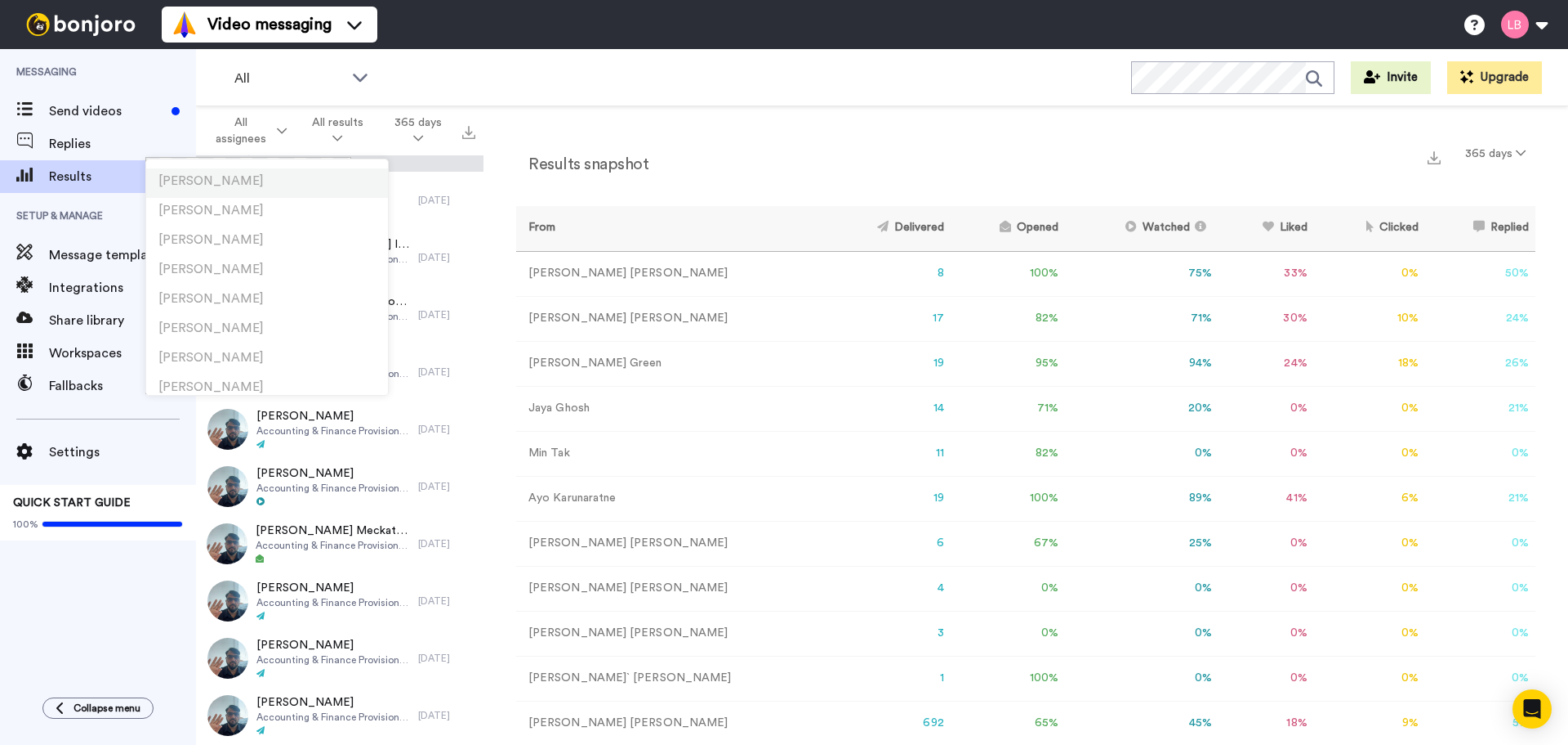
scroll to position [1961, 0]
click at [951, 419] on td "71 %" at bounding box center [1008, 408] width 115 height 45
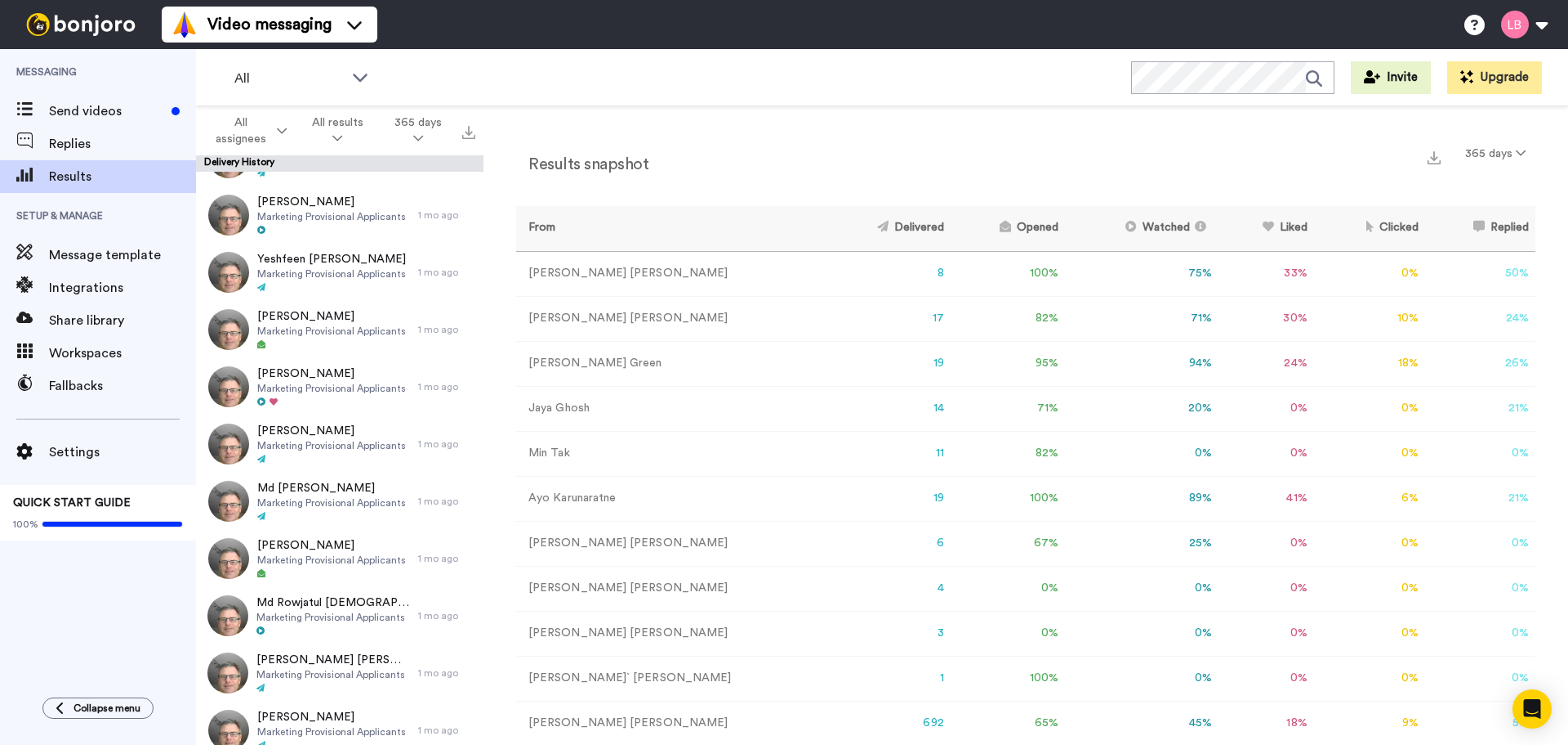
scroll to position [28270, 0]
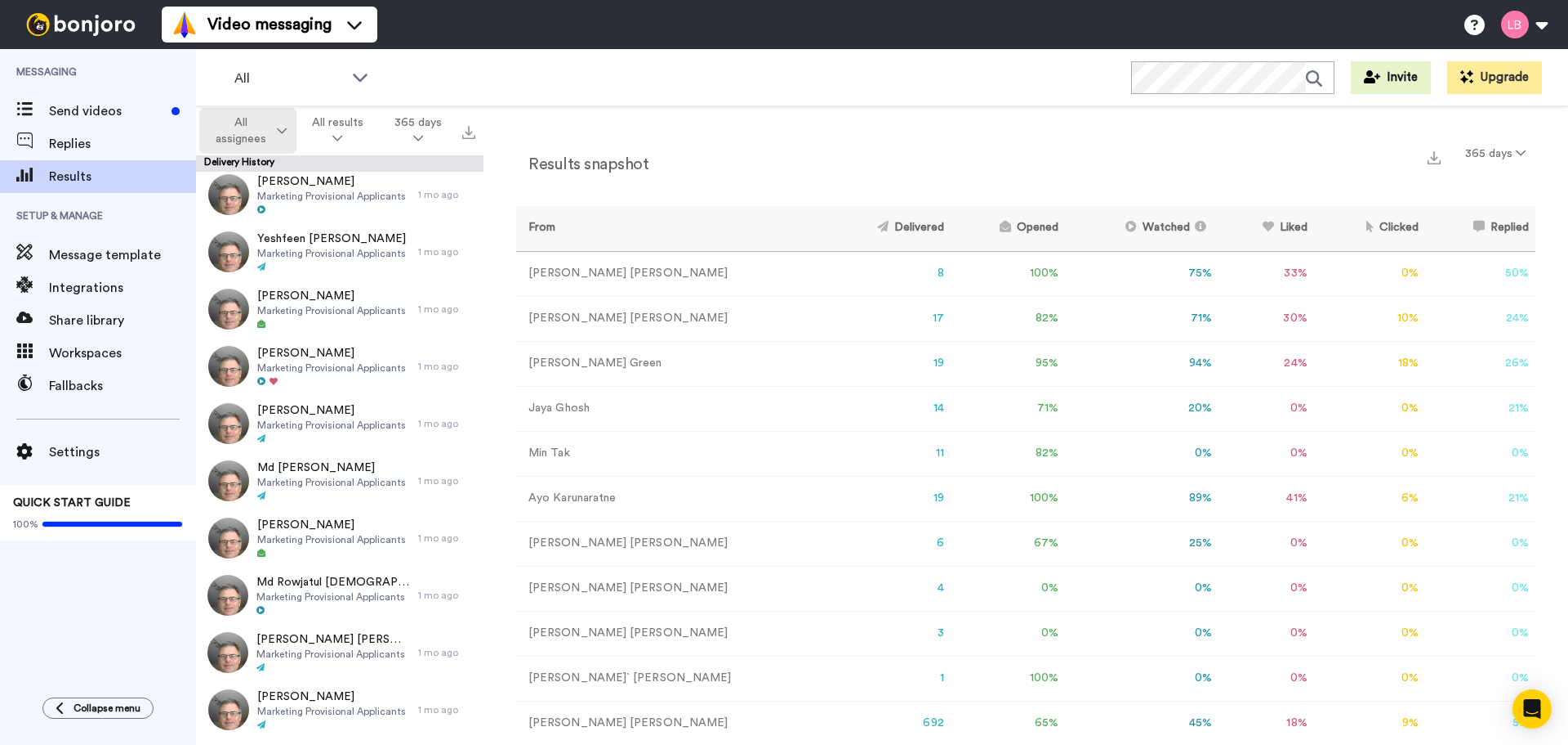
click at [257, 117] on span "All assignees" at bounding box center [241, 131] width 64 height 33
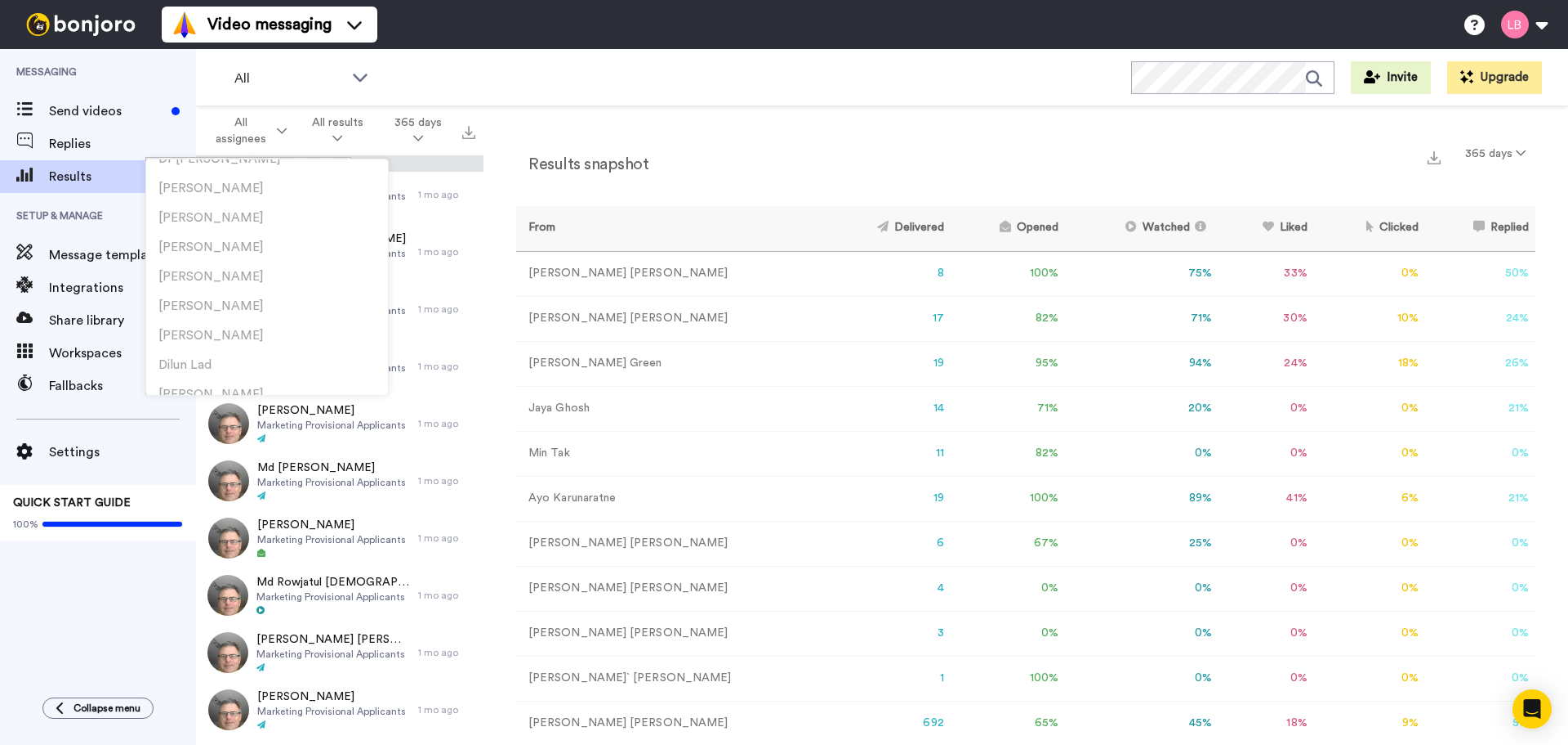
scroll to position [2164, 0]
click at [206, 253] on li "[PERSON_NAME]" at bounding box center [266, 246] width 241 height 29
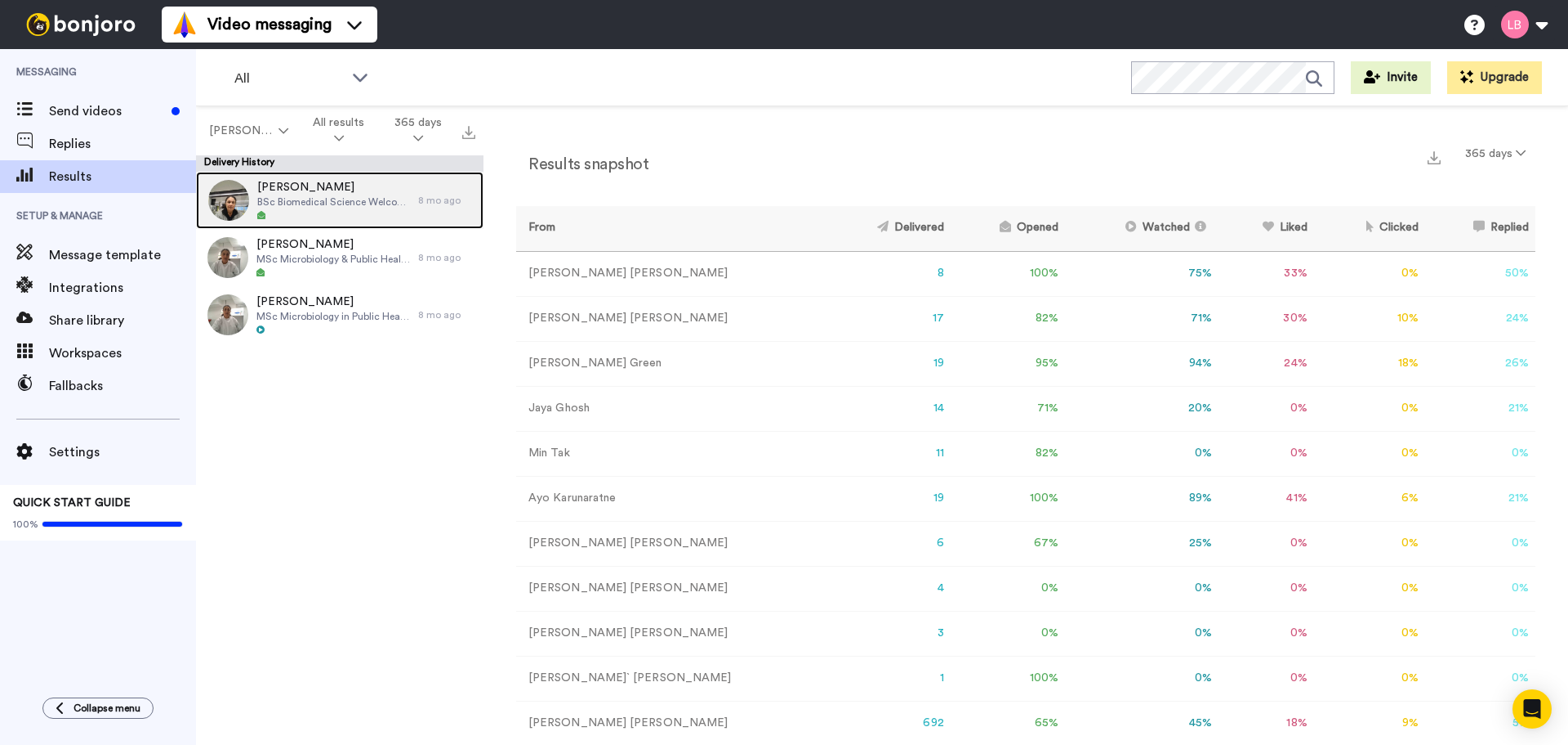
drag, startPoint x: 308, startPoint y: 190, endPoint x: 325, endPoint y: 182, distance: 18.8
click at [308, 190] on span "[PERSON_NAME]" at bounding box center [333, 187] width 152 height 17
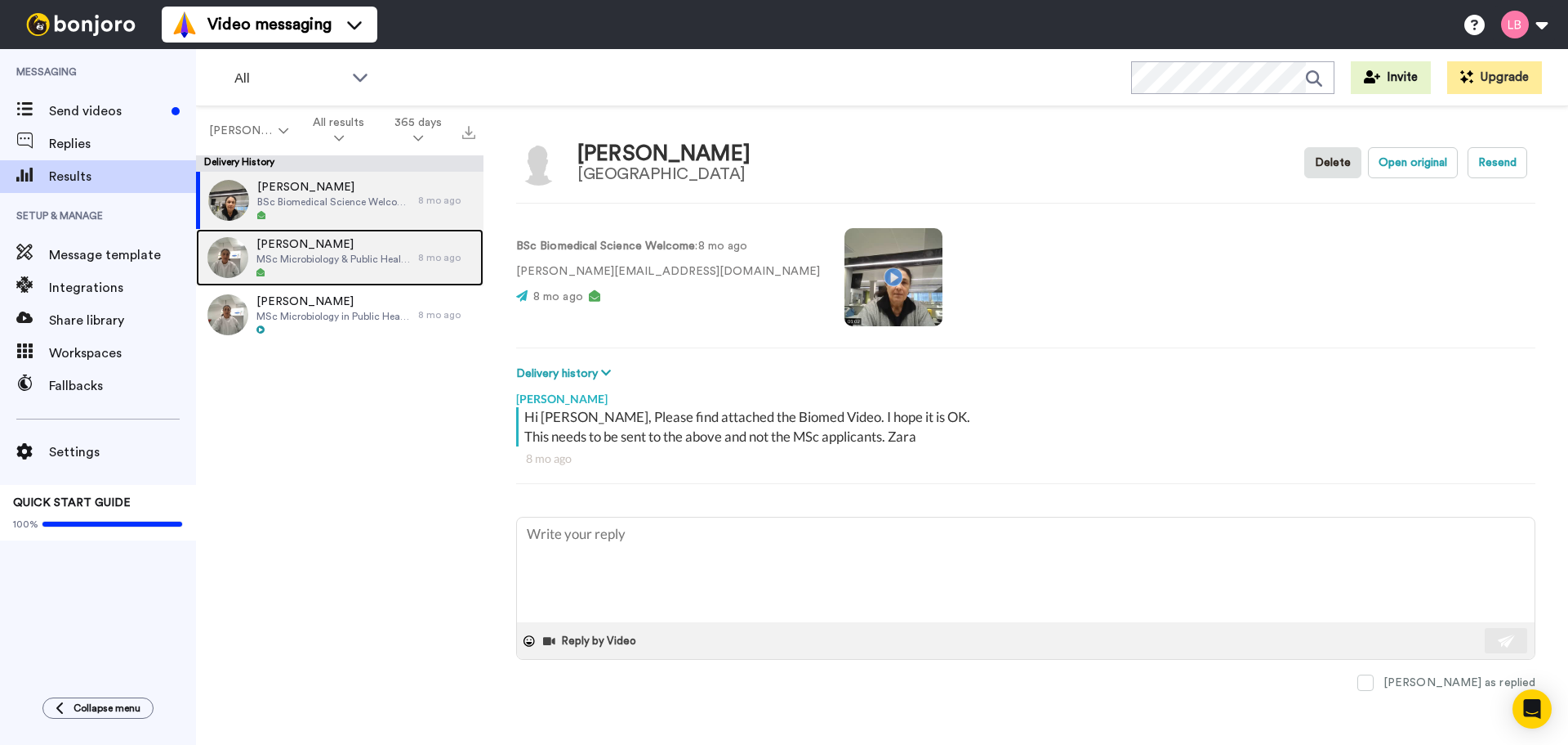
drag, startPoint x: 819, startPoint y: 295, endPoint x: 345, endPoint y: 255, distance: 475.7
click at [345, 255] on span "MSc Microbiology & Public Health Welcome" at bounding box center [332, 259] width 153 height 13
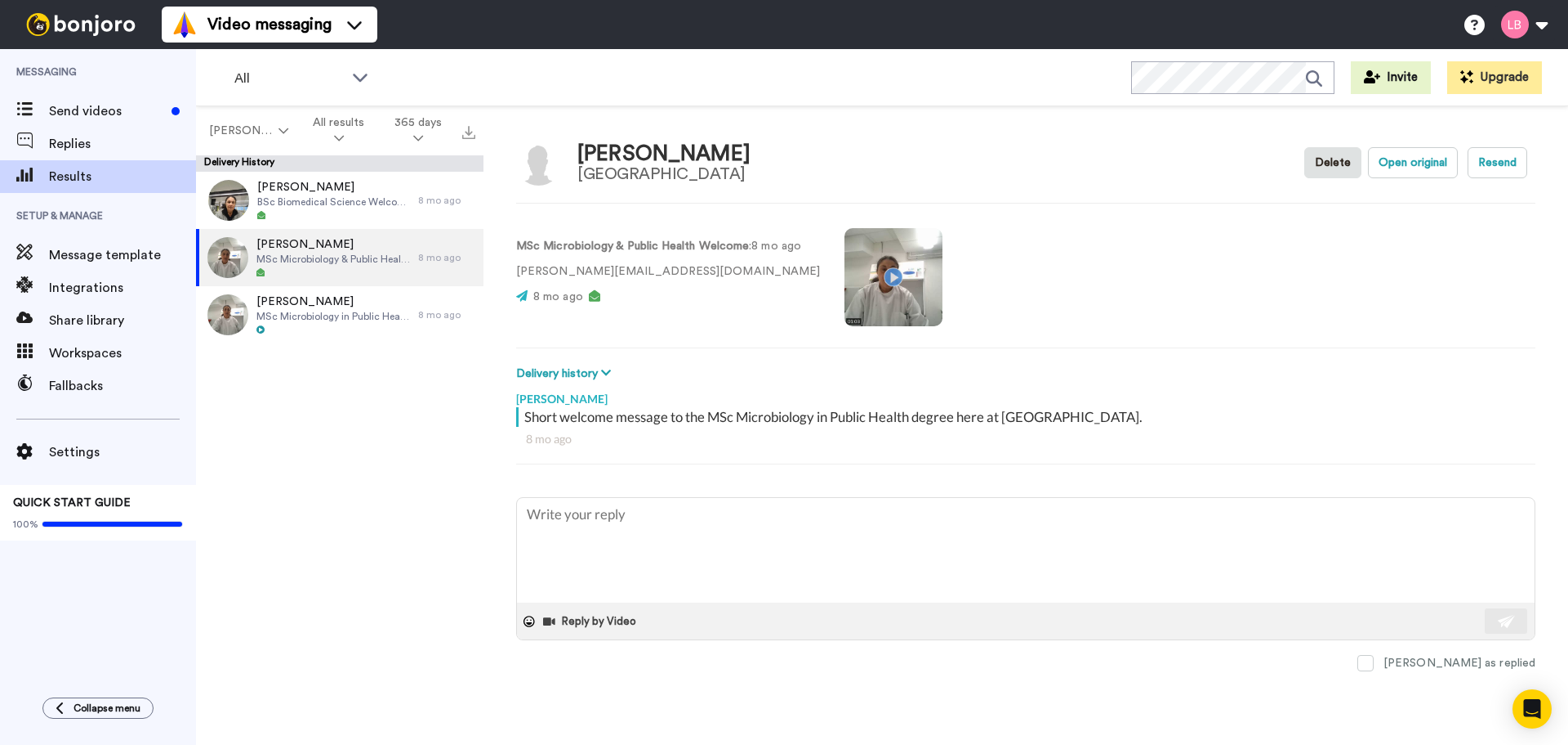
type textarea "x"
